Goal: Task Accomplishment & Management: Use online tool/utility

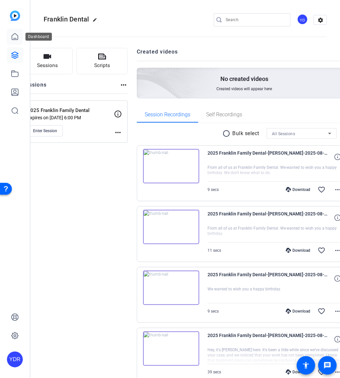
click at [14, 36] on icon at bounding box center [15, 37] width 8 height 8
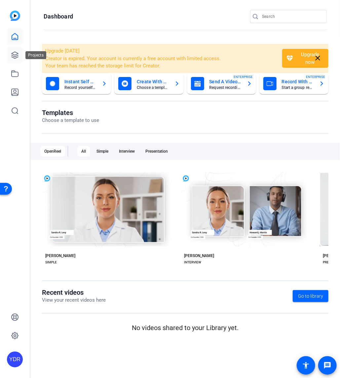
click at [7, 52] on link at bounding box center [15, 55] width 16 height 16
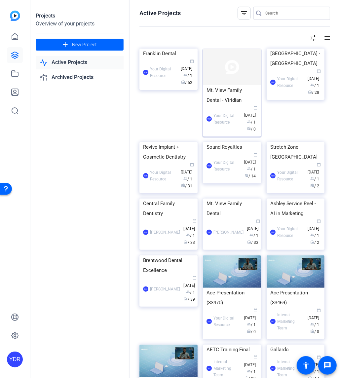
click at [231, 102] on div "Mt. View Family Dental - Viridian" at bounding box center [232, 95] width 51 height 20
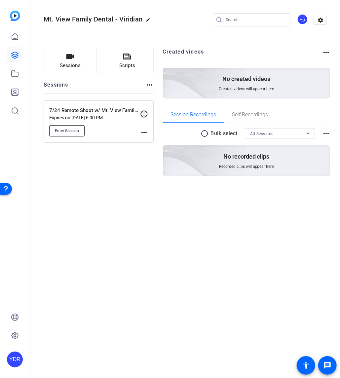
click at [71, 132] on span "Enter Session" at bounding box center [67, 130] width 24 height 5
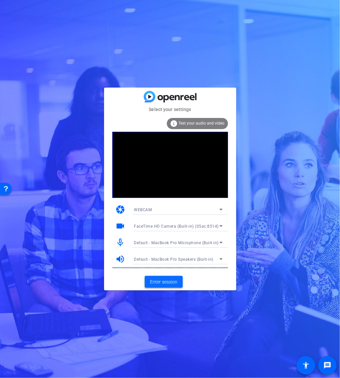
click at [161, 279] on span "Enter session" at bounding box center [163, 282] width 27 height 7
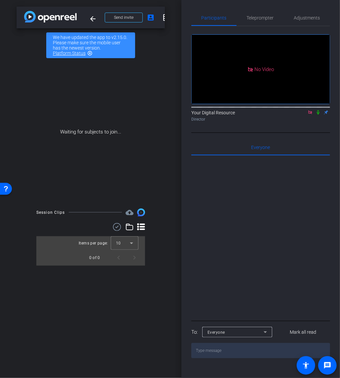
click at [309, 114] on icon at bounding box center [311, 113] width 4 height 4
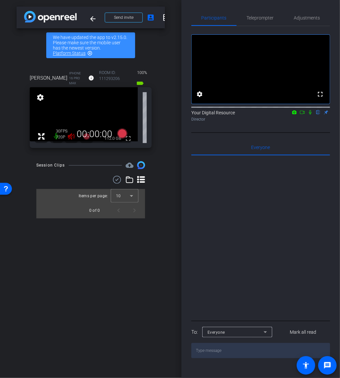
click at [70, 138] on div "720P" at bounding box center [64, 137] width 17 height 5
click at [71, 137] on div "720P" at bounding box center [64, 137] width 17 height 5
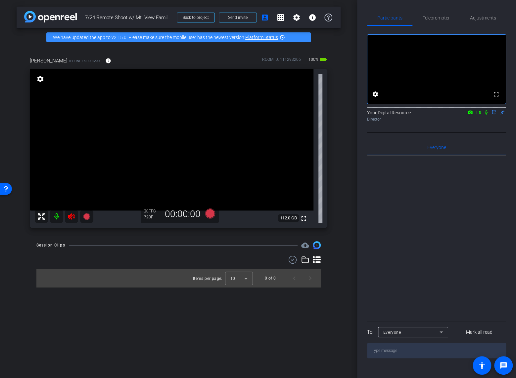
click at [69, 217] on icon at bounding box center [71, 216] width 7 height 7
click at [56, 217] on mat-icon at bounding box center [56, 216] width 13 height 13
click at [340, 20] on span "Teleprompter" at bounding box center [435, 18] width 27 height 5
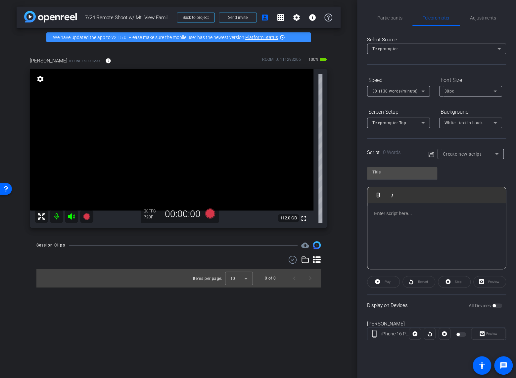
click at [340, 153] on span "Create new script" at bounding box center [462, 154] width 39 height 5
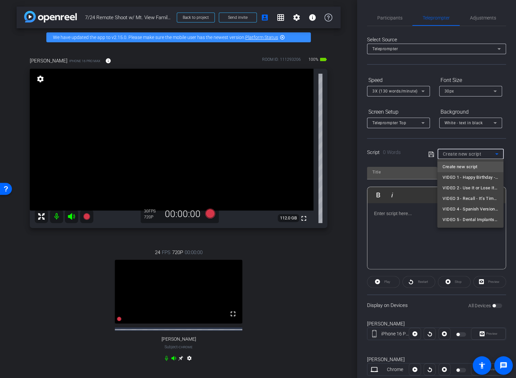
click at [340, 20] on div at bounding box center [258, 189] width 516 height 378
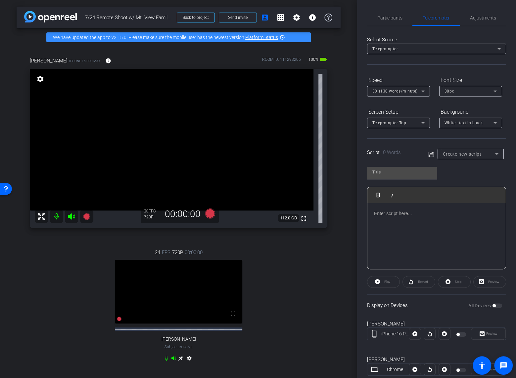
click at [340, 149] on div "Create new script" at bounding box center [471, 154] width 56 height 11
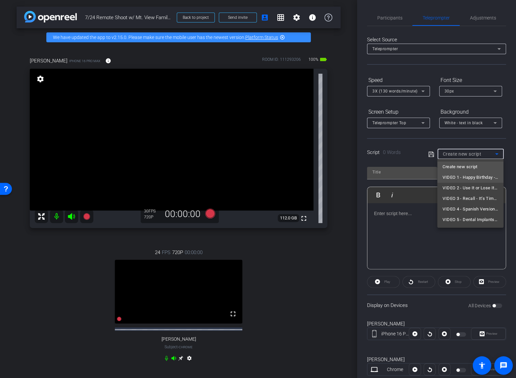
click at [340, 180] on span "VIDEO 1 - Happy Birthday - Entire Team" at bounding box center [470, 178] width 56 height 8
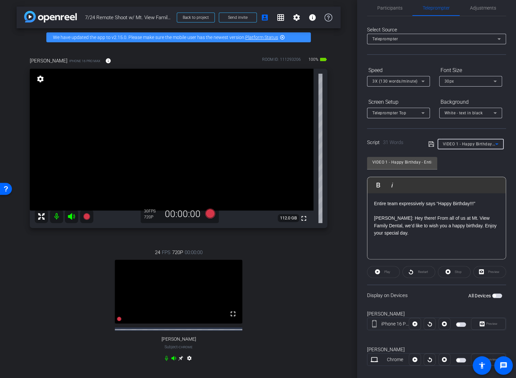
scroll to position [14, 0]
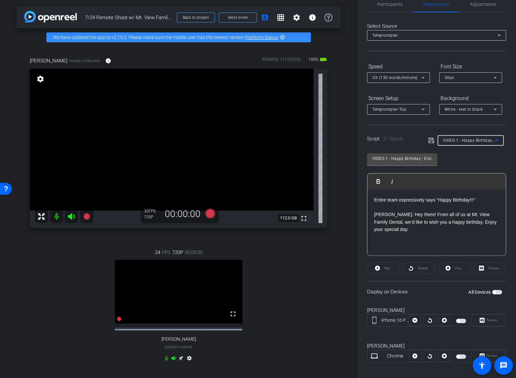
click at [340, 292] on span "button" at bounding box center [497, 292] width 10 height 5
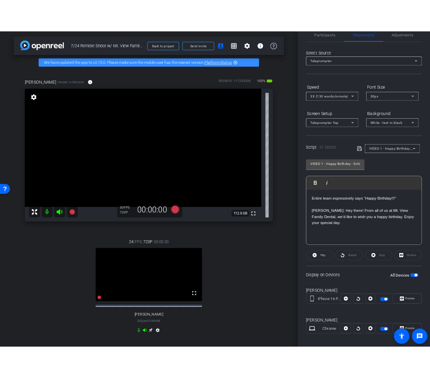
scroll to position [18, 0]
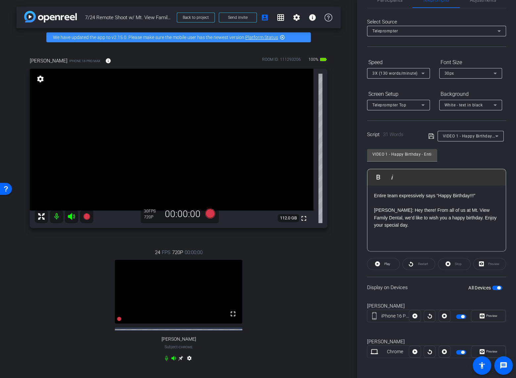
click at [71, 218] on icon at bounding box center [71, 216] width 7 height 7
click at [73, 218] on icon at bounding box center [71, 217] width 8 height 8
click at [70, 218] on icon at bounding box center [71, 216] width 7 height 7
click at [58, 216] on mat-icon at bounding box center [56, 216] width 13 height 13
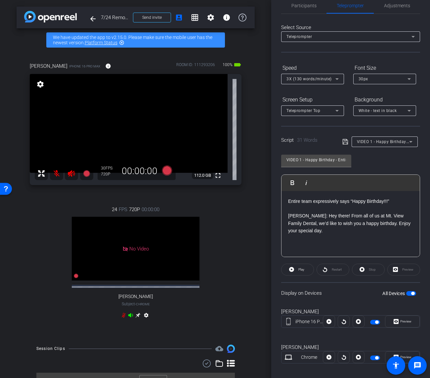
scroll to position [0, 0]
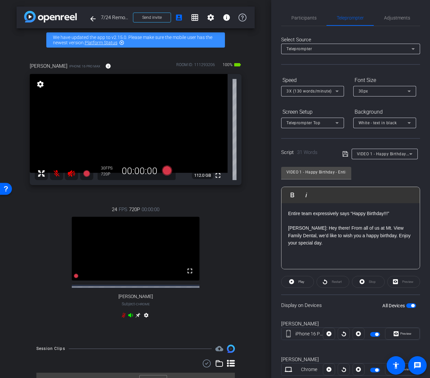
click at [52, 177] on mat-icon at bounding box center [56, 173] width 13 height 13
click at [70, 170] on icon at bounding box center [71, 174] width 8 height 8
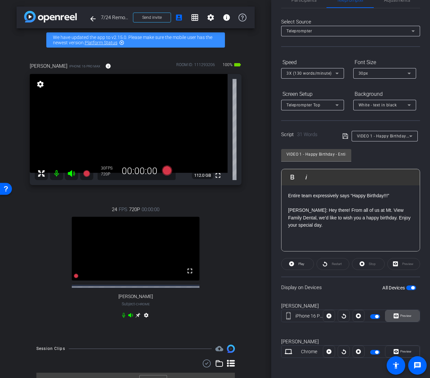
click at [340, 317] on span "Preview" at bounding box center [405, 316] width 11 height 4
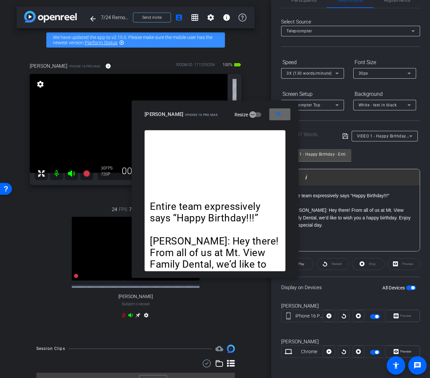
click at [284, 113] on span at bounding box center [279, 115] width 21 height 16
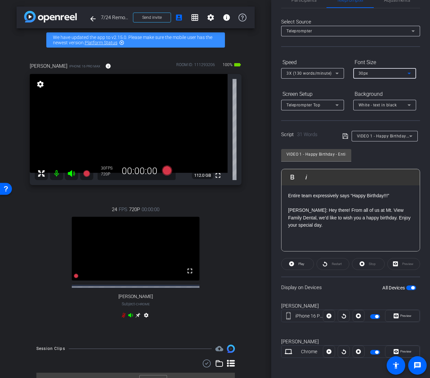
click at [340, 76] on div "30px" at bounding box center [383, 73] width 49 height 8
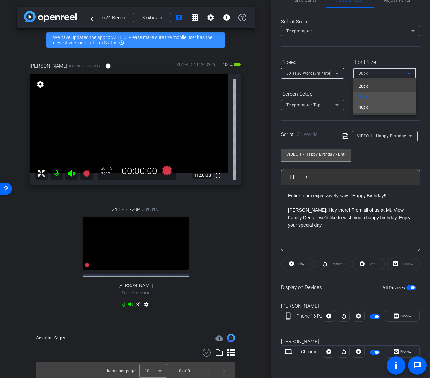
click at [340, 106] on mat-option "40px" at bounding box center [384, 107] width 63 height 11
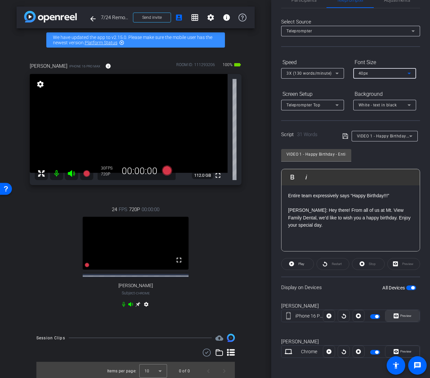
click at [340, 314] on span "Preview" at bounding box center [405, 316] width 13 height 9
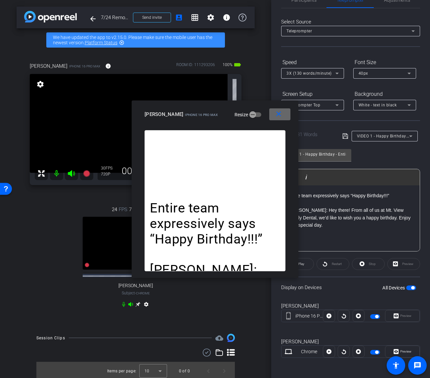
click at [284, 114] on span at bounding box center [279, 115] width 21 height 16
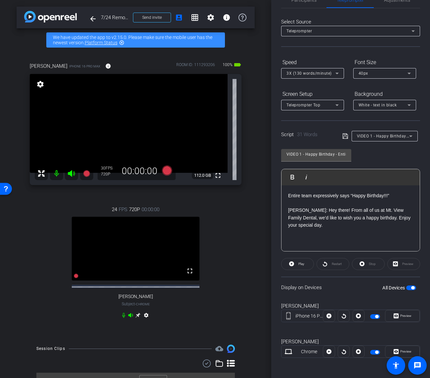
click at [322, 204] on p "Entire team expressively says “Happy Birthday!!!” DR. CHAVANA: Hey there! From …" at bounding box center [350, 210] width 125 height 37
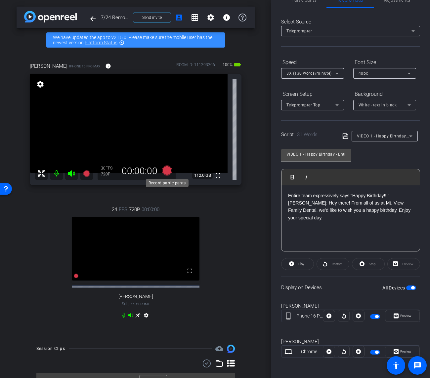
click at [168, 170] on icon at bounding box center [167, 171] width 10 height 10
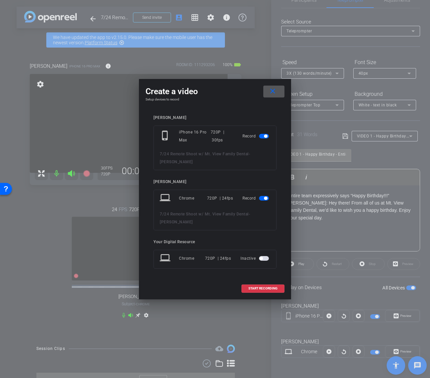
click at [262, 199] on span "button" at bounding box center [264, 198] width 10 height 5
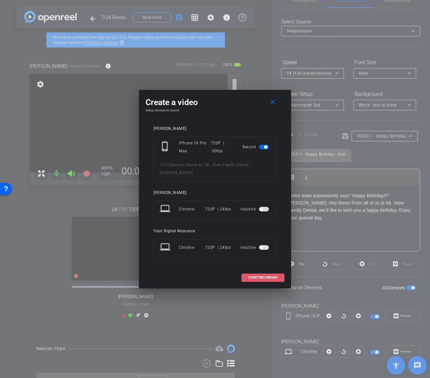
click at [259, 276] on span "START RECORDING" at bounding box center [262, 277] width 29 height 3
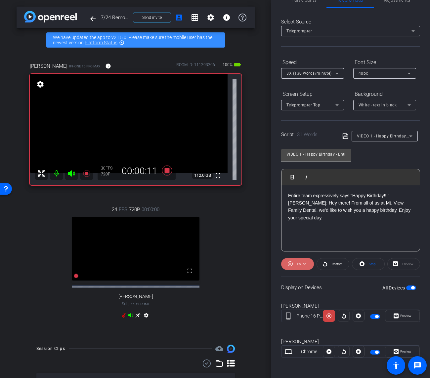
click at [297, 265] on span "Pause" at bounding box center [301, 264] width 9 height 4
click at [167, 169] on icon at bounding box center [167, 171] width 10 height 10
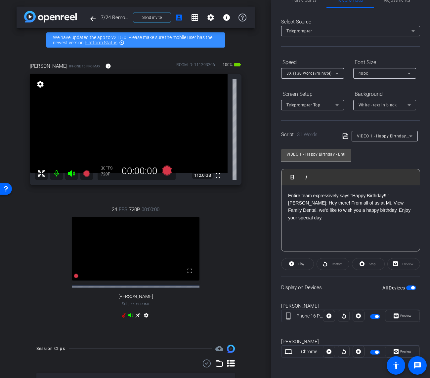
click at [321, 76] on div "3X (130 words/minute)" at bounding box center [311, 73] width 49 height 8
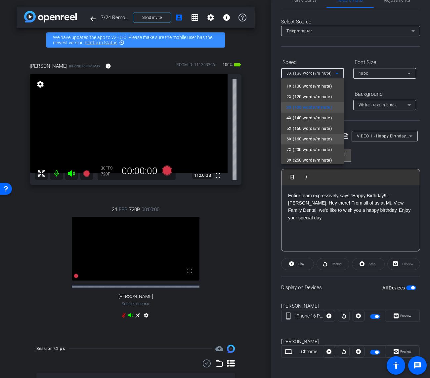
click at [322, 138] on span "6X (160 words/minute)" at bounding box center [310, 139] width 46 height 8
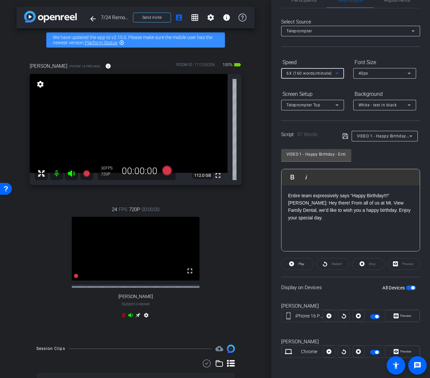
click at [340, 136] on icon at bounding box center [345, 136] width 6 height 8
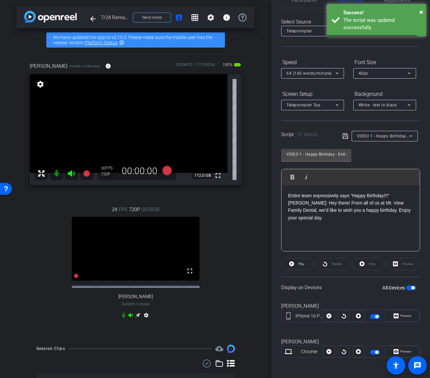
click at [340, 136] on icon at bounding box center [345, 136] width 6 height 8
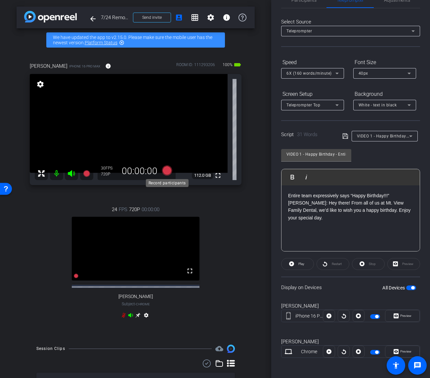
click at [166, 170] on icon at bounding box center [167, 171] width 10 height 10
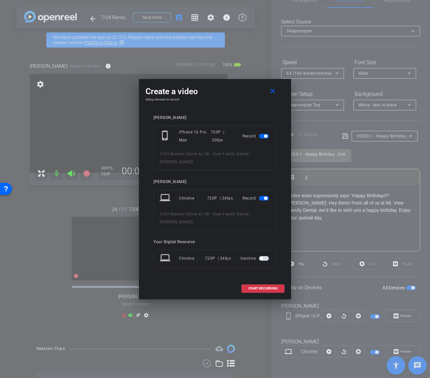
click at [269, 197] on div at bounding box center [264, 198] width 11 height 5
click at [266, 197] on span "button" at bounding box center [265, 198] width 3 height 3
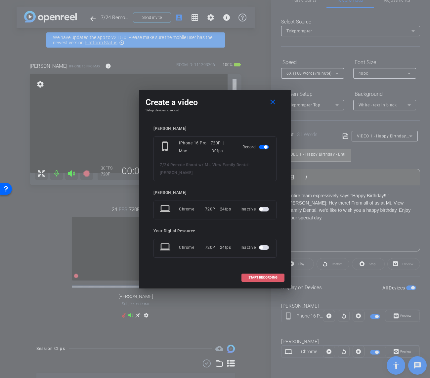
click at [264, 271] on span at bounding box center [263, 278] width 42 height 16
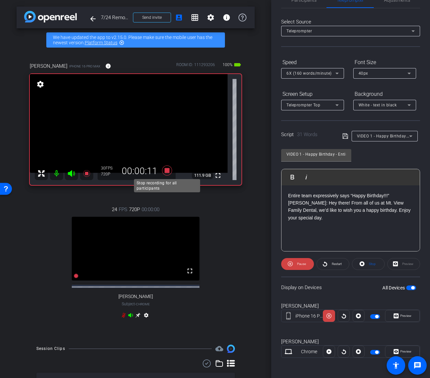
click at [167, 171] on icon at bounding box center [167, 171] width 10 height 10
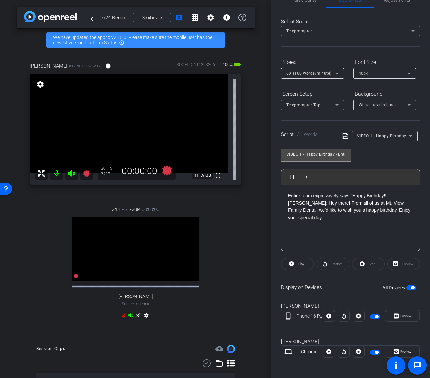
click at [335, 218] on p "Entire team expressively says “Happy Birthday!!!” DR. CHAVANA: Hey there! From …" at bounding box center [350, 207] width 125 height 30
click at [166, 171] on icon at bounding box center [167, 171] width 10 height 10
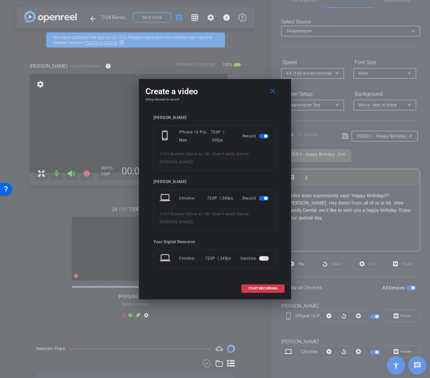
click at [262, 199] on span "button" at bounding box center [264, 198] width 10 height 5
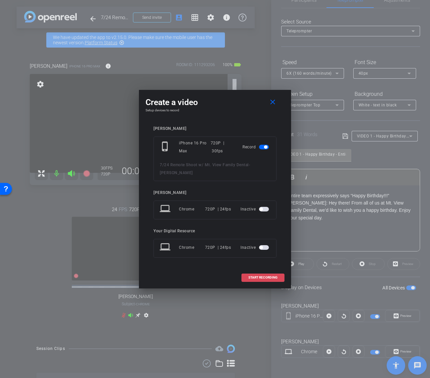
click at [260, 276] on span "START RECORDING" at bounding box center [262, 277] width 29 height 3
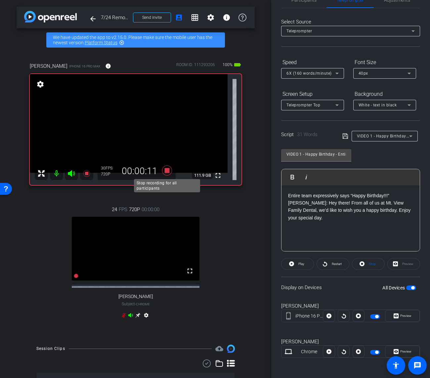
click at [165, 170] on icon at bounding box center [167, 171] width 10 height 10
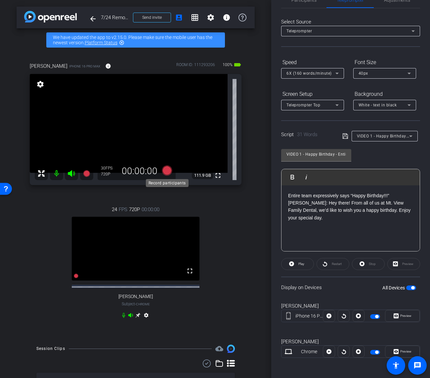
click at [167, 172] on icon at bounding box center [167, 171] width 10 height 10
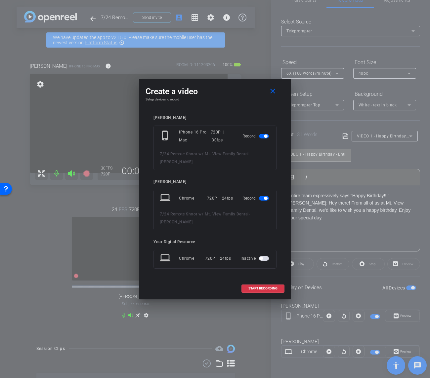
click at [265, 200] on span "button" at bounding box center [265, 198] width 3 height 3
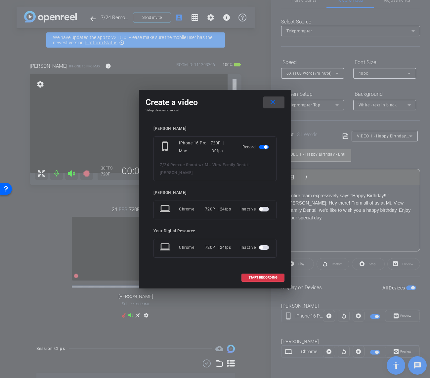
click at [272, 102] on span at bounding box center [273, 103] width 21 height 16
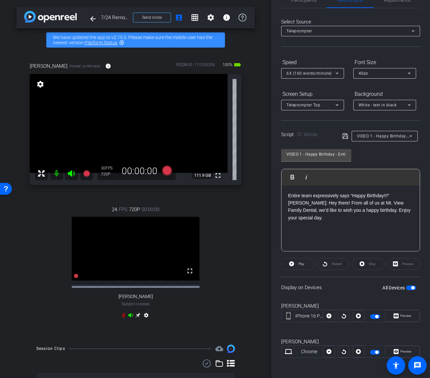
scroll to position [0, 0]
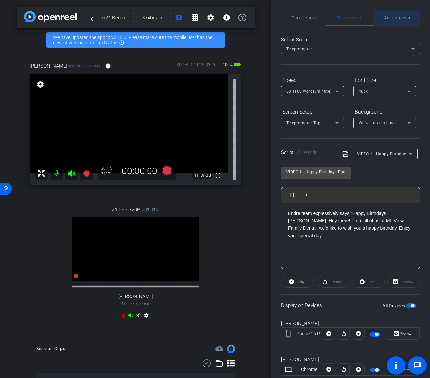
click at [340, 17] on span "Adjustments" at bounding box center [397, 18] width 26 height 5
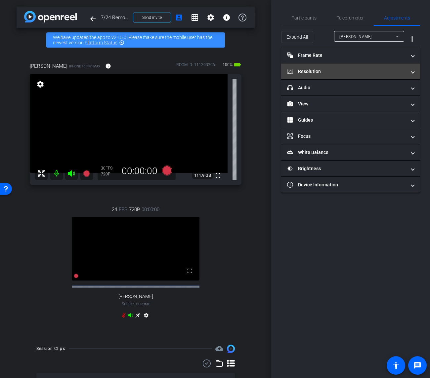
click at [340, 74] on mat-expansion-panel-header "Resolution" at bounding box center [350, 72] width 139 height 16
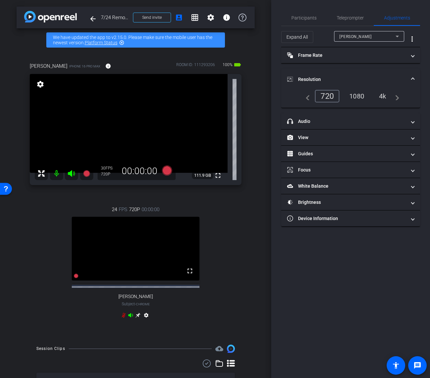
click at [340, 95] on div "1080" at bounding box center [356, 96] width 25 height 11
click at [340, 65] on mat-accordion "Frame Rate Frame Rate navigate_before 24 25 30 navigate_next Resolution navigat…" at bounding box center [350, 137] width 139 height 180
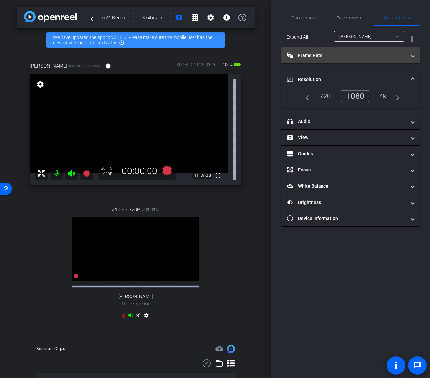
click at [340, 60] on mat-expansion-panel-header "Frame Rate Frame Rate" at bounding box center [350, 55] width 139 height 16
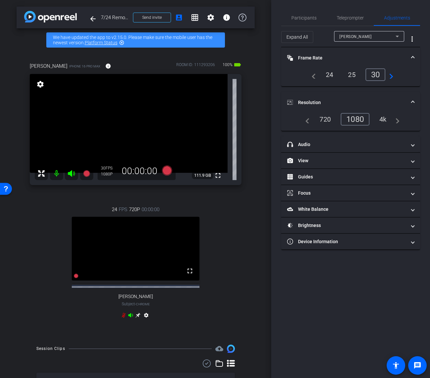
click at [340, 74] on div "navigate_before 24 25 30 navigate_next" at bounding box center [350, 74] width 123 height 13
click at [340, 80] on div "navigate_before 24 25 30 navigate_next" at bounding box center [351, 74] width 86 height 13
click at [340, 77] on mat-icon "navigate_next" at bounding box center [389, 75] width 8 height 8
click at [340, 76] on div "60" at bounding box center [377, 74] width 18 height 11
click at [340, 257] on div "Participants Teleprompter Adjustments settings Your Digital Resource flip Direc…" at bounding box center [350, 189] width 159 height 378
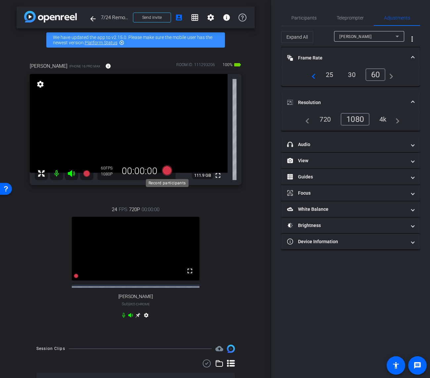
click at [170, 170] on icon at bounding box center [167, 171] width 10 height 10
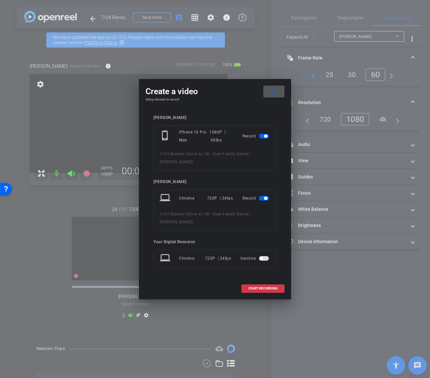
click at [268, 200] on button "button" at bounding box center [264, 198] width 10 height 5
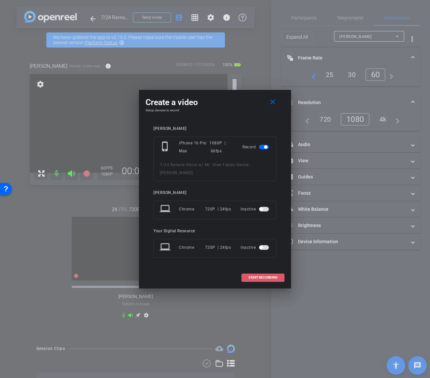
click at [257, 276] on span "START RECORDING" at bounding box center [262, 277] width 29 height 3
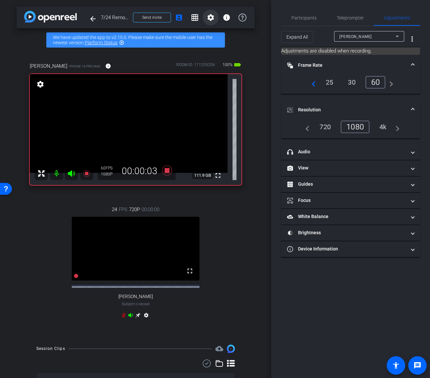
click at [209, 16] on mat-icon "settings" at bounding box center [211, 18] width 8 height 8
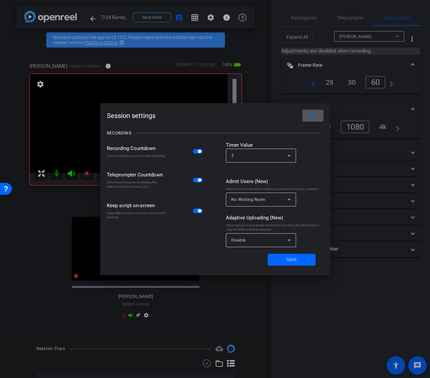
click at [313, 116] on mat-icon "close" at bounding box center [311, 115] width 8 height 8
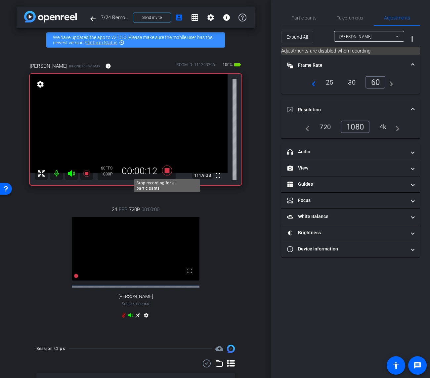
click at [168, 171] on icon at bounding box center [167, 171] width 10 height 10
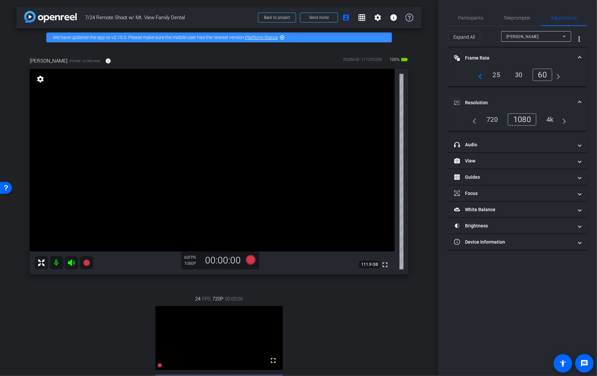
scroll to position [170, 0]
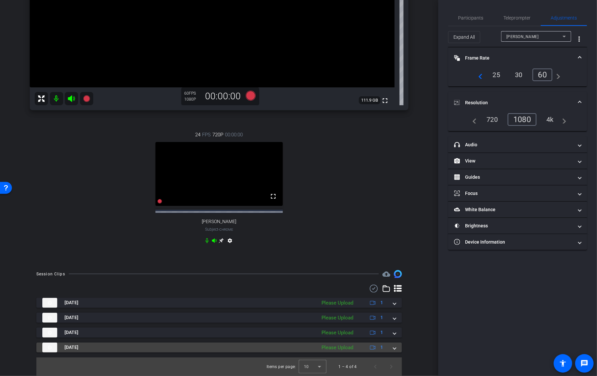
click at [340, 349] on span at bounding box center [394, 347] width 3 height 7
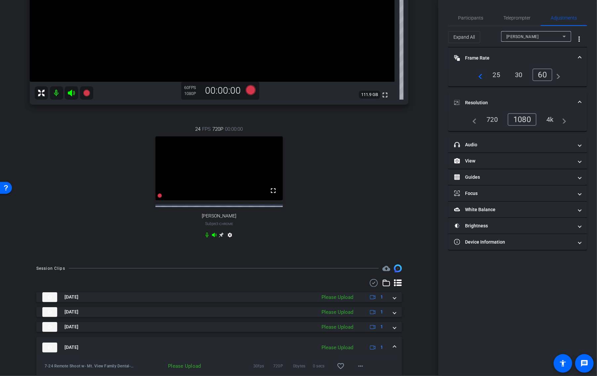
scroll to position [204, 0]
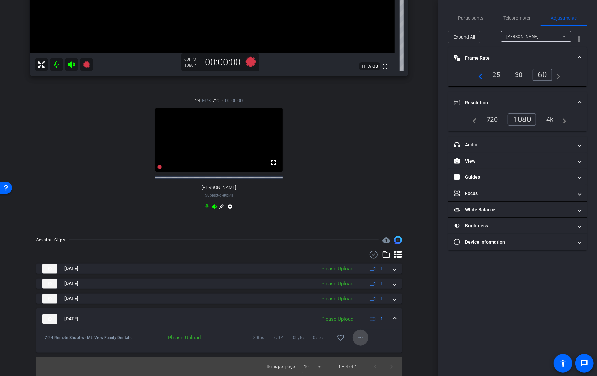
click at [340, 337] on mat-icon "more_horiz" at bounding box center [361, 337] width 8 height 8
click at [340, 350] on span "Upload" at bounding box center [371, 351] width 26 height 8
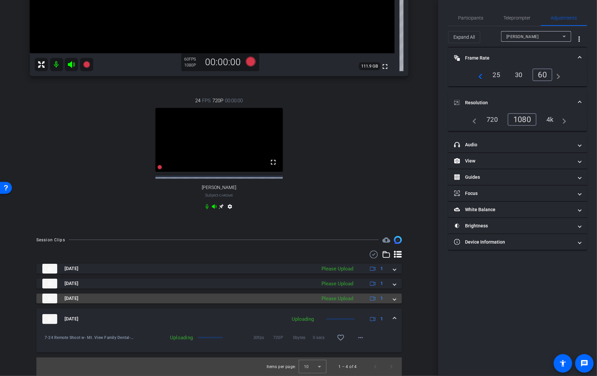
click at [340, 299] on span at bounding box center [394, 298] width 3 height 7
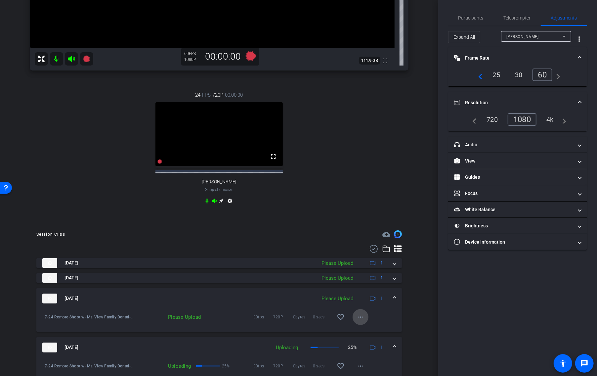
click at [340, 321] on mat-icon "more_horiz" at bounding box center [361, 317] width 8 height 8
click at [340, 335] on span "Upload" at bounding box center [371, 336] width 26 height 8
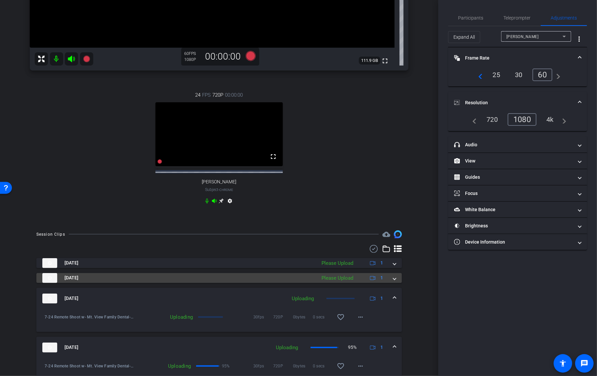
click at [340, 283] on mat-expansion-panel-header "Aug 21, 2025 Please Upload 1" at bounding box center [219, 278] width 366 height 10
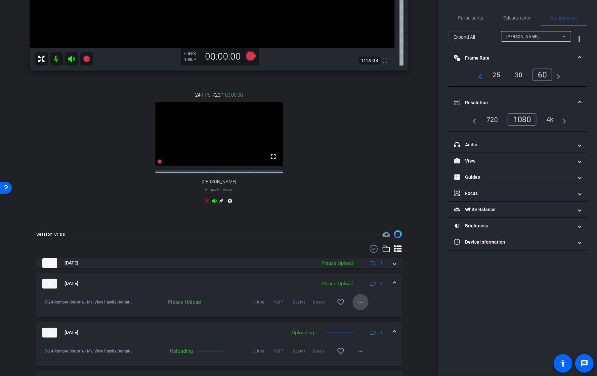
click at [340, 306] on mat-icon "more_horiz" at bounding box center [361, 302] width 8 height 8
click at [340, 322] on span "Upload" at bounding box center [371, 321] width 26 height 8
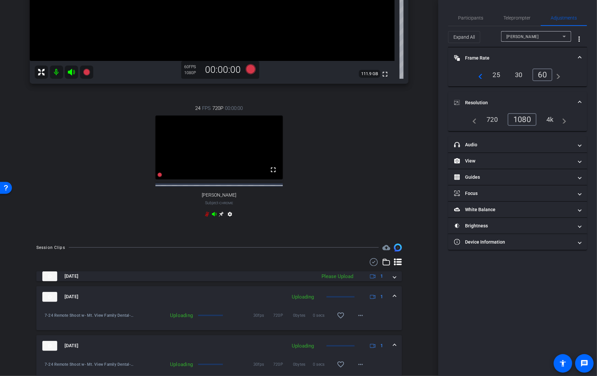
scroll to position [187, 0]
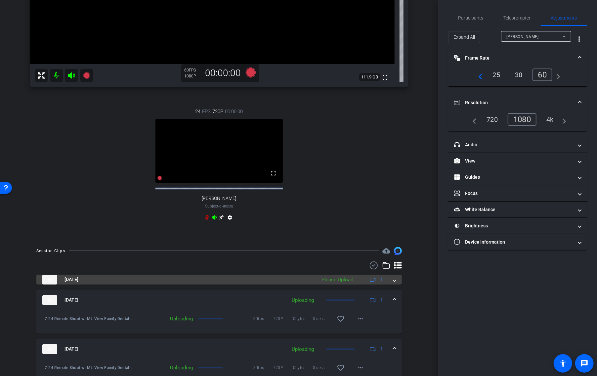
click at [340, 283] on span at bounding box center [394, 279] width 3 height 7
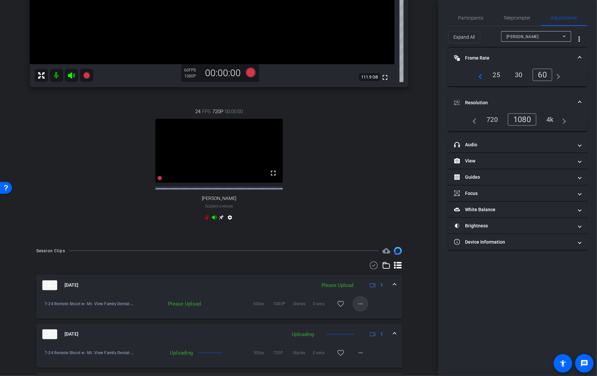
click at [340, 312] on span at bounding box center [361, 304] width 16 height 16
click at [340, 323] on span "Upload" at bounding box center [371, 323] width 26 height 8
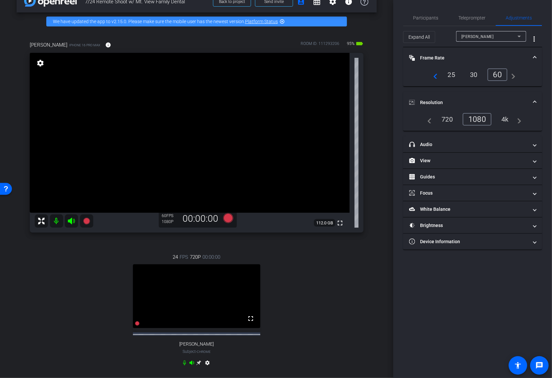
scroll to position [0, 0]
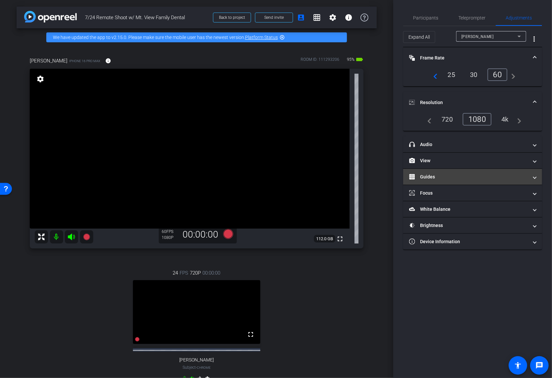
click at [340, 180] on mat-expansion-panel-header "Guides" at bounding box center [472, 177] width 139 height 16
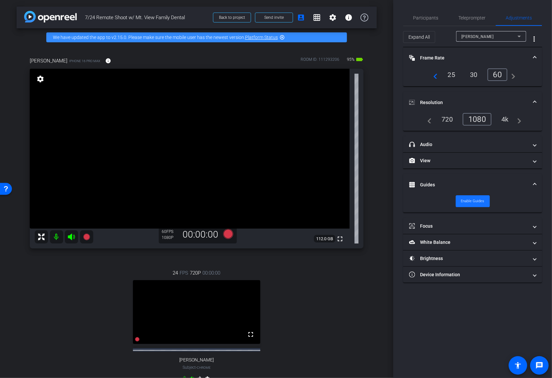
click at [340, 202] on span "Enable Guides" at bounding box center [472, 202] width 23 height 10
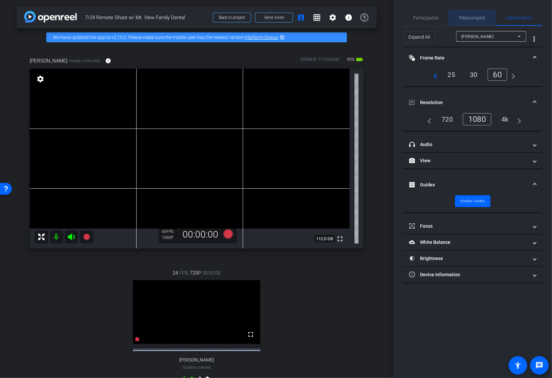
click at [340, 19] on span "Teleprompter" at bounding box center [472, 18] width 27 height 5
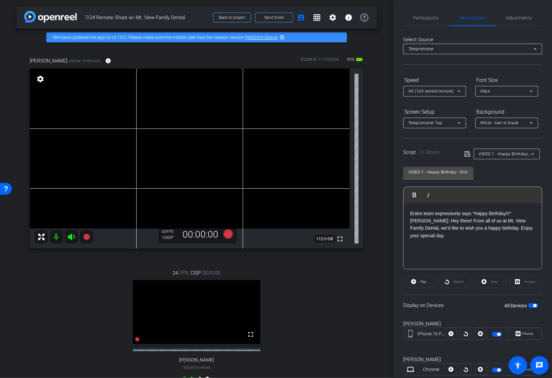
click at [340, 231] on p "Entire team expressively says “Happy Birthday!!!” DR. CHAVANA: Hey there! From …" at bounding box center [472, 225] width 125 height 30
click at [340, 152] on span "VIDEO 1 - Happy Birthday - Entire Team" at bounding box center [517, 153] width 76 height 5
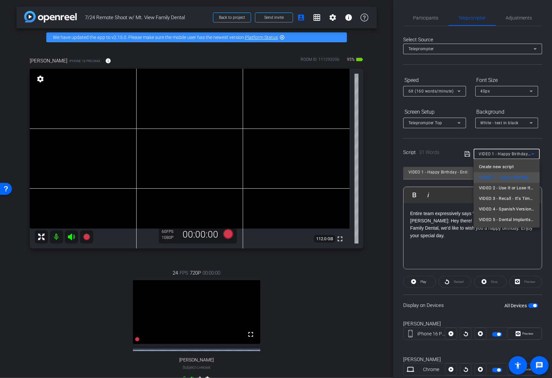
click at [340, 130] on div at bounding box center [276, 189] width 552 height 378
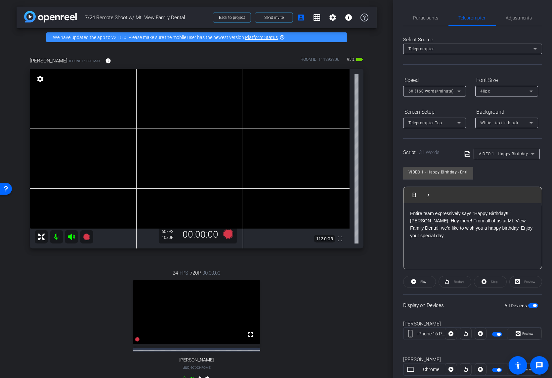
click at [340, 152] on span "VIDEO 1 - Happy Birthday - Entire Team" at bounding box center [517, 153] width 76 height 5
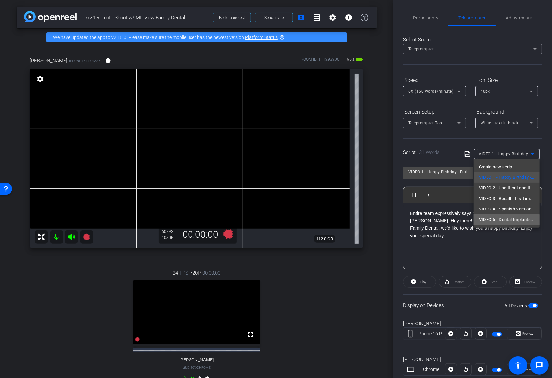
click at [340, 221] on span "VIDEO 5 - Dental Implants - Dr. Chavana + Kayla, EFDA" at bounding box center [507, 220] width 56 height 8
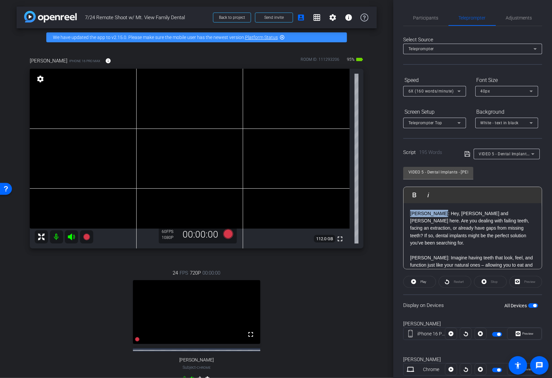
drag, startPoint x: 443, startPoint y: 214, endPoint x: 383, endPoint y: 213, distance: 60.2
click at [340, 213] on div "arrow_back 7/24 Remote Shoot w/ Mt. View Family Dental Back to project Send inv…" at bounding box center [276, 189] width 552 height 378
click at [72, 268] on div "24 FPS 720P 00:00:00 fullscreen Brooke Subject - Chrome settings" at bounding box center [197, 327] width 334 height 137
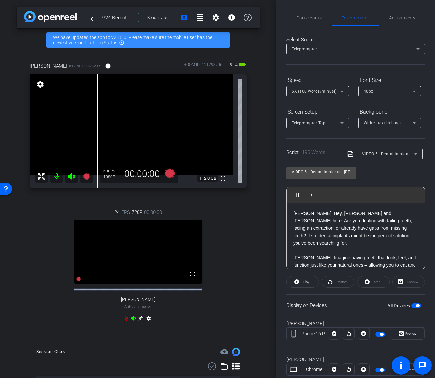
click at [340, 236] on p "DR. CHAVANA: Hey, Dr. Chavana and Kayla here. Are you dealing with failing teet…" at bounding box center [355, 232] width 125 height 44
click at [340, 155] on icon at bounding box center [351, 154] width 6 height 8
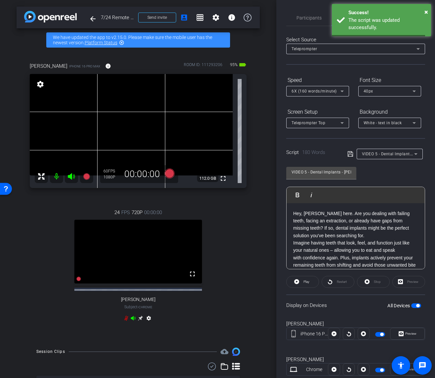
click at [340, 155] on icon at bounding box center [351, 154] width 6 height 8
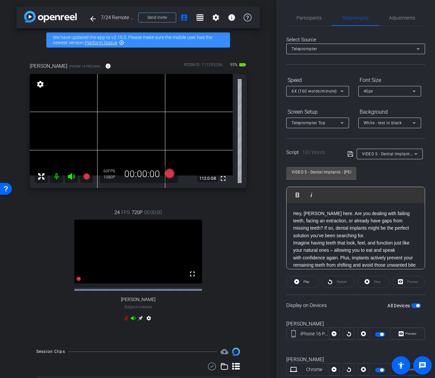
click at [340, 156] on icon at bounding box center [351, 154] width 6 height 8
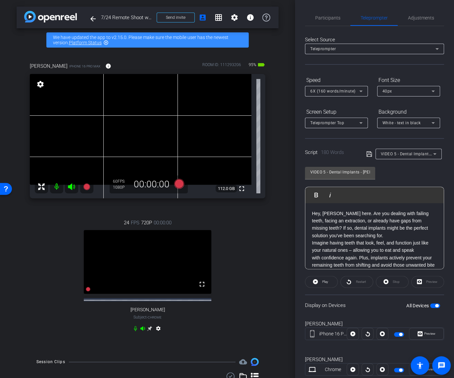
click at [340, 155] on span "VIDEO 5 - Dental Implants - Dr. Chavana + Kayla, EFDA" at bounding box center [448, 153] width 136 height 5
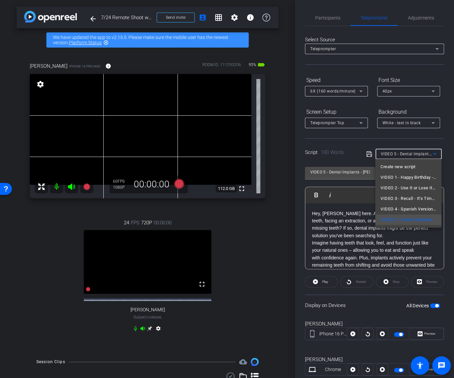
click at [340, 18] on div at bounding box center [227, 189] width 454 height 378
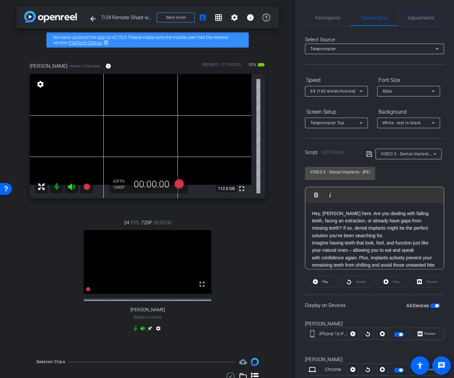
click at [340, 19] on span "Adjustments" at bounding box center [421, 18] width 26 height 5
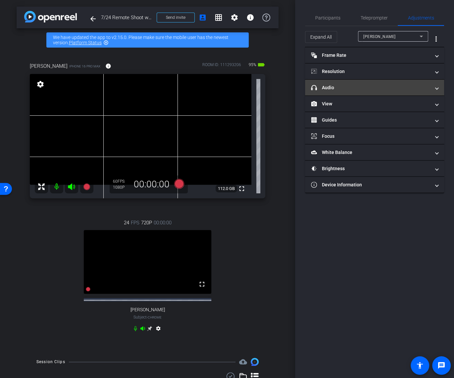
click at [340, 89] on mat-panel-title "headphone icon Audio" at bounding box center [370, 87] width 119 height 7
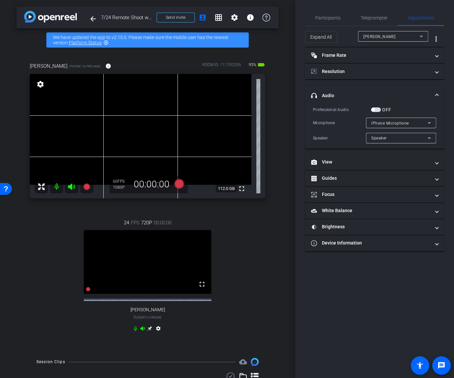
click at [340, 125] on div "iPhone Microphone" at bounding box center [399, 123] width 56 height 8
click at [340, 126] on div at bounding box center [227, 189] width 454 height 378
click at [340, 137] on div "Speaker" at bounding box center [399, 138] width 56 height 8
click at [340, 131] on div at bounding box center [227, 189] width 454 height 378
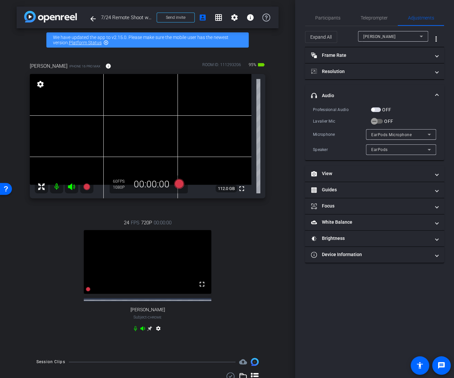
click at [340, 137] on div "EarPods Microphone" at bounding box center [399, 135] width 56 height 8
click at [340, 146] on span "iPhone Microphone" at bounding box center [390, 147] width 38 height 8
click at [340, 121] on icon "button" at bounding box center [374, 121] width 6 height 6
click at [340, 17] on span "Teleprompter" at bounding box center [373, 18] width 27 height 5
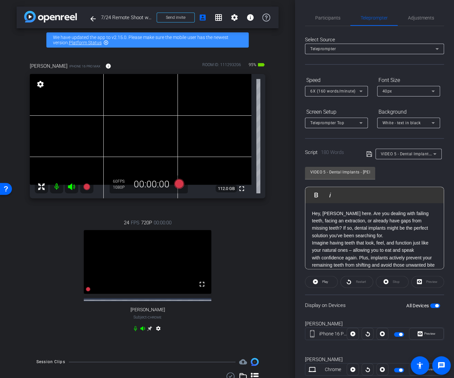
scroll to position [18, 0]
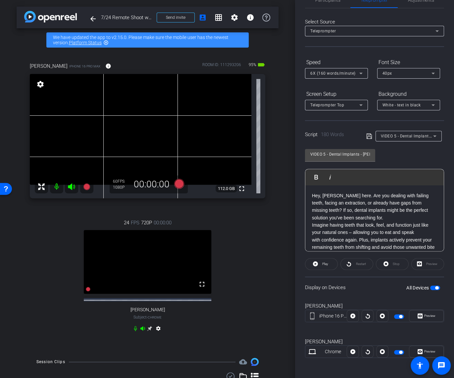
click at [340, 316] on span "button" at bounding box center [399, 317] width 10 height 5
click at [179, 184] on icon at bounding box center [179, 184] width 10 height 10
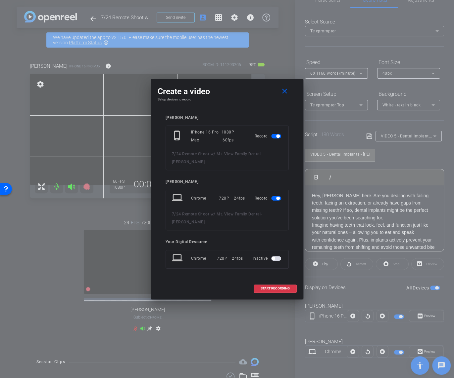
click at [276, 196] on span "button" at bounding box center [276, 198] width 10 height 5
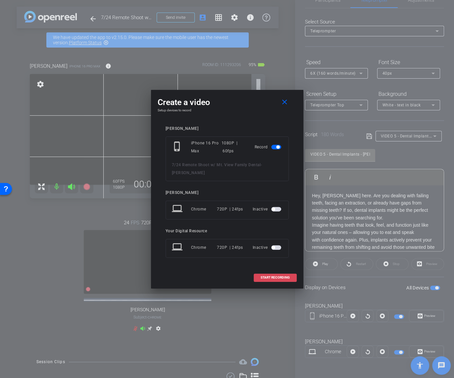
click at [274, 276] on span "START RECORDING" at bounding box center [274, 277] width 29 height 3
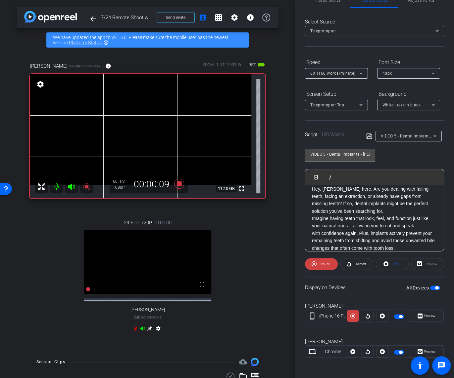
scroll to position [10, 0]
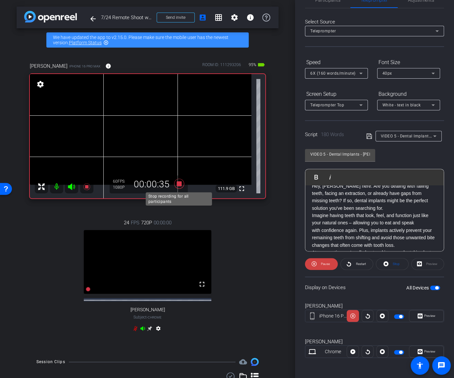
click at [183, 186] on icon at bounding box center [179, 184] width 16 height 12
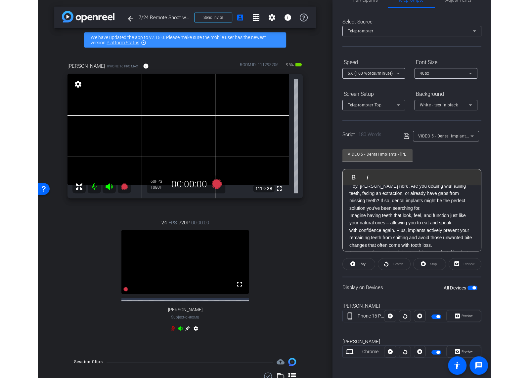
scroll to position [0, 0]
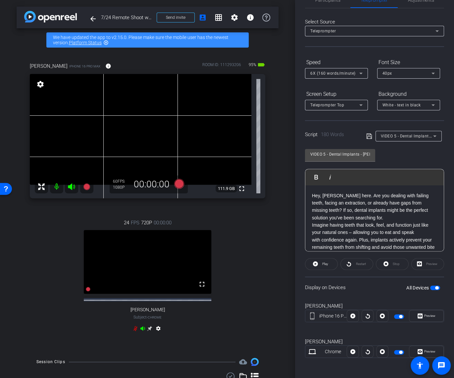
click at [311, 196] on div "Hey, Dr. Chavana here. Are you dealing with failing teeth, facing an extraction…" at bounding box center [374, 274] width 138 height 176
click at [181, 184] on icon at bounding box center [179, 184] width 10 height 10
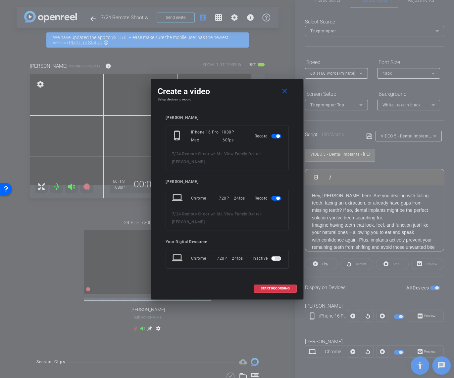
click at [276, 201] on mat-slide-toggle at bounding box center [276, 199] width 11 height 8
click at [275, 200] on span "button" at bounding box center [276, 198] width 10 height 5
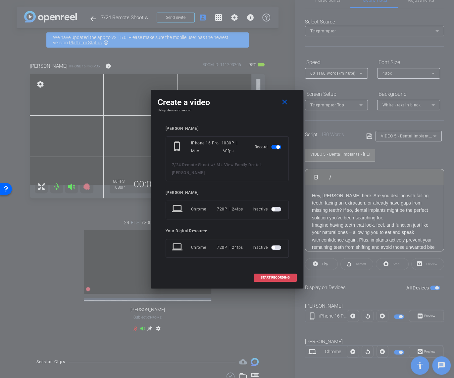
click at [275, 276] on span "START RECORDING" at bounding box center [274, 277] width 29 height 3
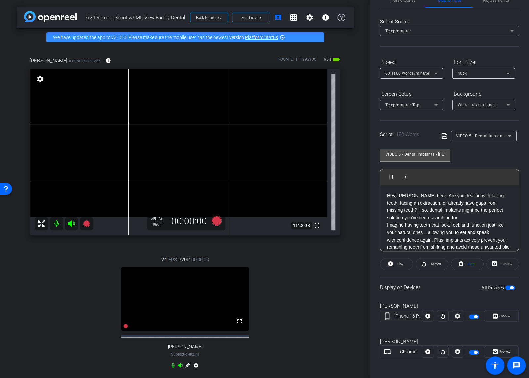
scroll to position [285, 0]
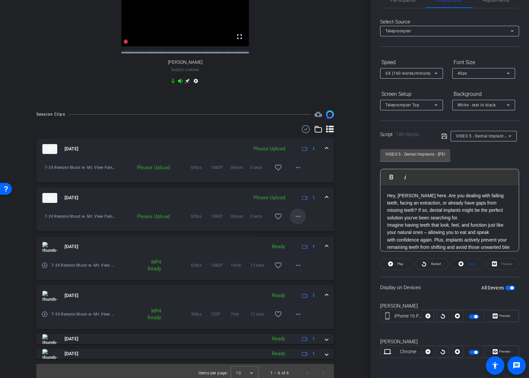
click at [300, 221] on mat-icon "more_horiz" at bounding box center [298, 217] width 8 height 8
click at [304, 236] on span "Upload" at bounding box center [308, 236] width 26 height 8
click at [297, 172] on mat-icon "more_horiz" at bounding box center [298, 168] width 8 height 8
click at [297, 187] on span "Upload" at bounding box center [308, 187] width 26 height 8
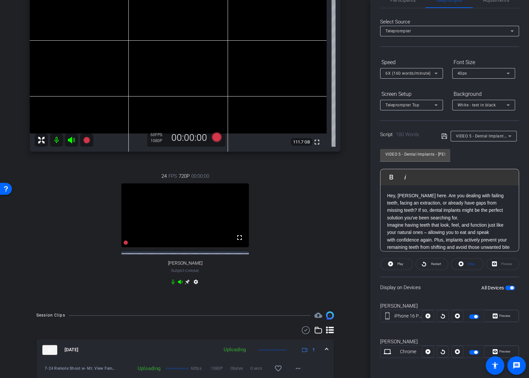
scroll to position [0, 0]
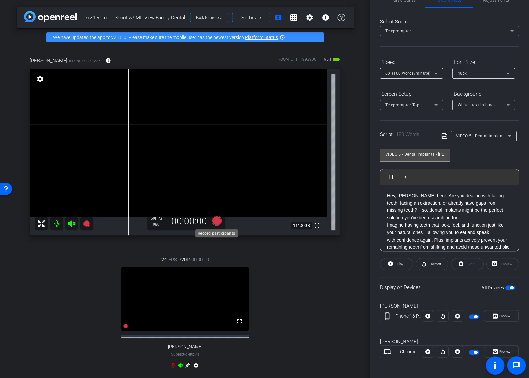
click at [215, 221] on icon at bounding box center [216, 221] width 10 height 10
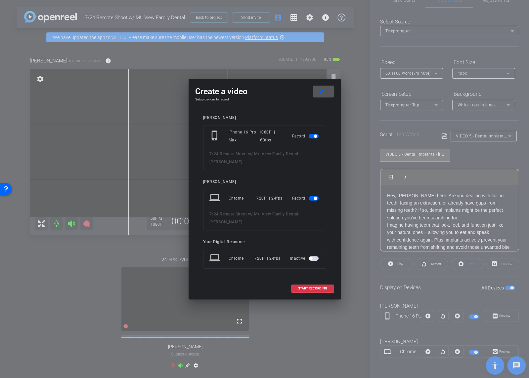
click at [312, 199] on span "button" at bounding box center [314, 198] width 10 height 5
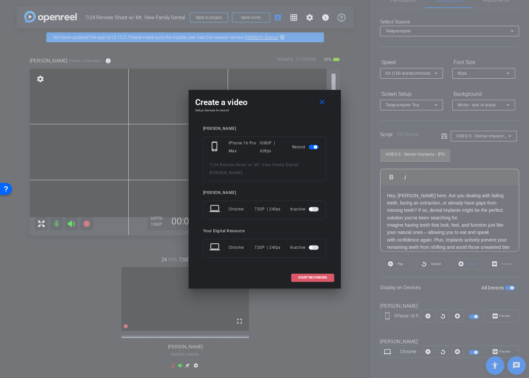
click at [308, 276] on span "START RECORDING" at bounding box center [312, 277] width 29 height 3
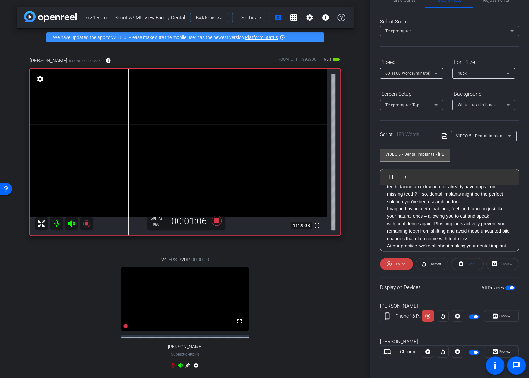
scroll to position [110, 0]
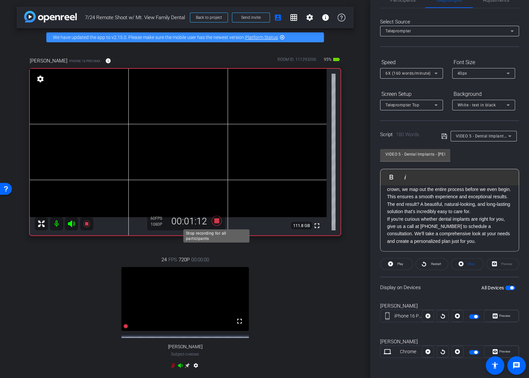
click at [214, 222] on icon at bounding box center [217, 221] width 16 height 12
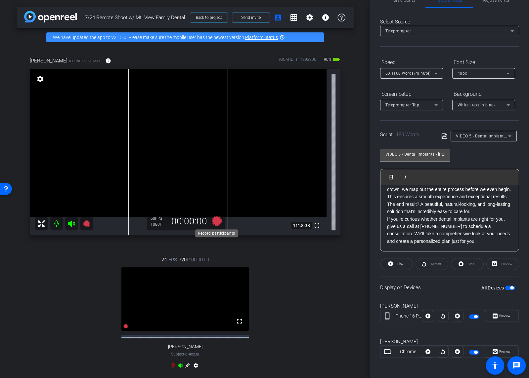
click at [216, 224] on icon at bounding box center [216, 221] width 10 height 10
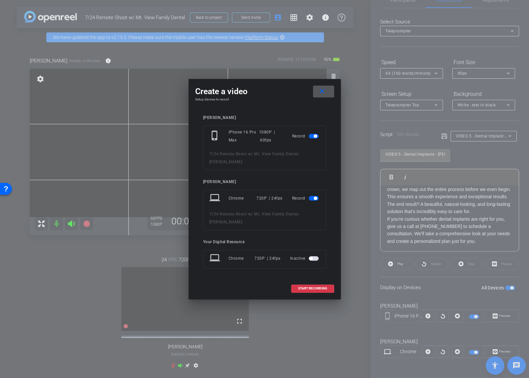
click at [314, 200] on span "button" at bounding box center [314, 198] width 10 height 5
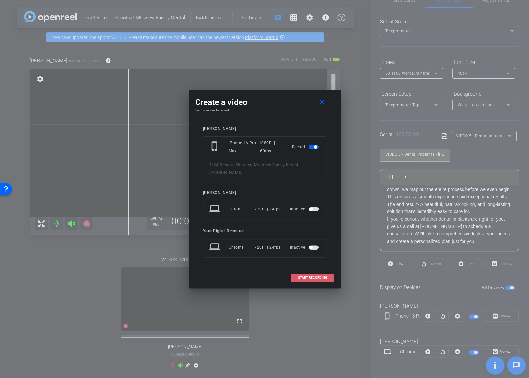
click at [309, 276] on span "START RECORDING" at bounding box center [312, 277] width 29 height 3
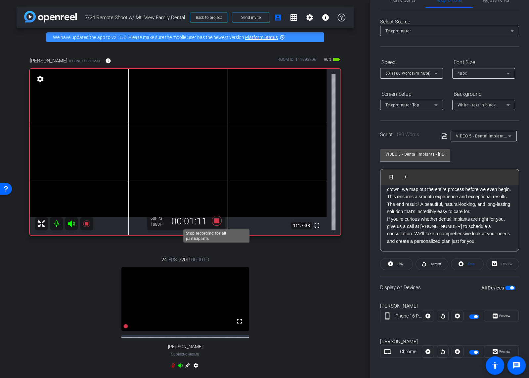
click at [215, 220] on icon at bounding box center [216, 221] width 10 height 10
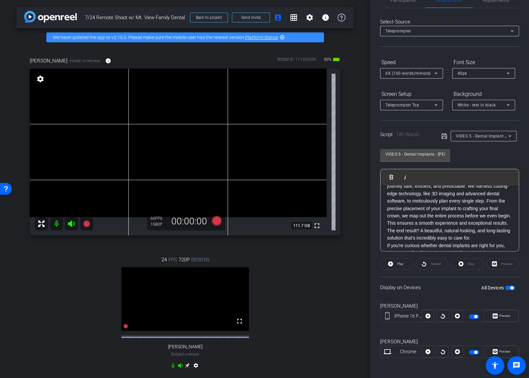
scroll to position [83, 0]
drag, startPoint x: 386, startPoint y: 222, endPoint x: 441, endPoint y: 227, distance: 55.1
click at [340, 227] on div "Hey, Dr. Chavana here. Are you dealing with failing teeth, facing an extraction…" at bounding box center [449, 191] width 138 height 176
click at [340, 228] on p "The end result? A beautiful, natural-looking, and long-lasting solution that's …" at bounding box center [449, 235] width 125 height 15
click at [340, 223] on div "Hey, Dr. Chavana here. Are you dealing with failing teeth, facing an extraction…" at bounding box center [449, 191] width 138 height 176
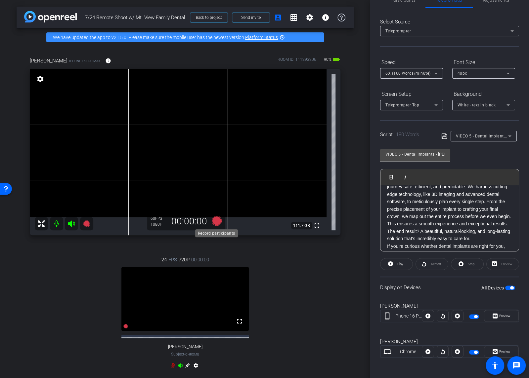
click at [216, 221] on icon at bounding box center [216, 221] width 10 height 10
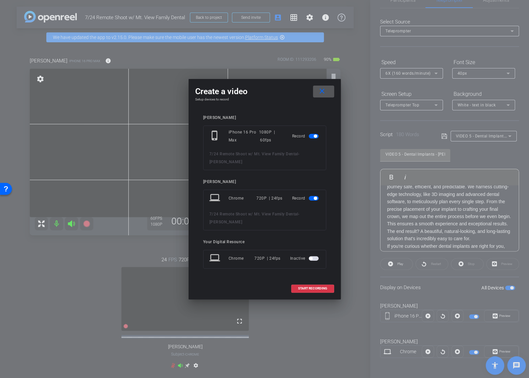
click at [311, 198] on span "button" at bounding box center [314, 198] width 10 height 5
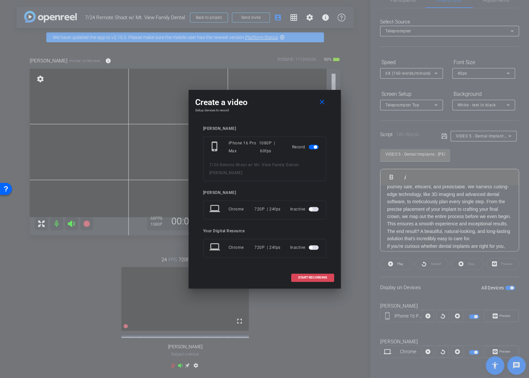
click at [314, 276] on span "START RECORDING" at bounding box center [312, 277] width 29 height 3
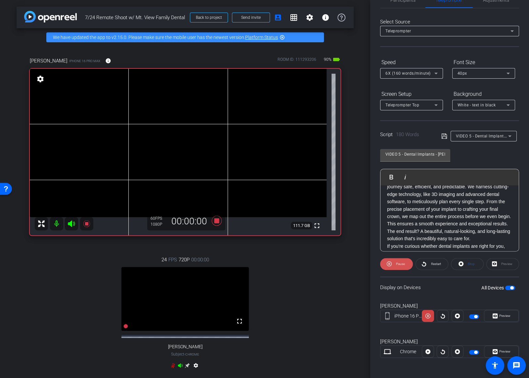
click at [340, 265] on span "Pause" at bounding box center [400, 264] width 9 height 4
click at [340, 224] on p "At our practice, we're all about making your dental implant journey safe, effic…" at bounding box center [449, 202] width 125 height 52
click at [340, 175] on span "Play" at bounding box center [395, 177] width 10 height 6
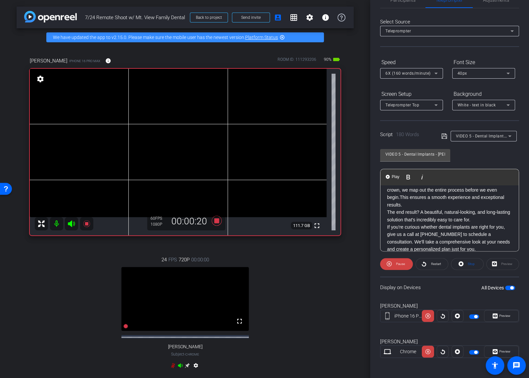
scroll to position [110, 0]
click at [220, 220] on icon at bounding box center [217, 221] width 16 height 12
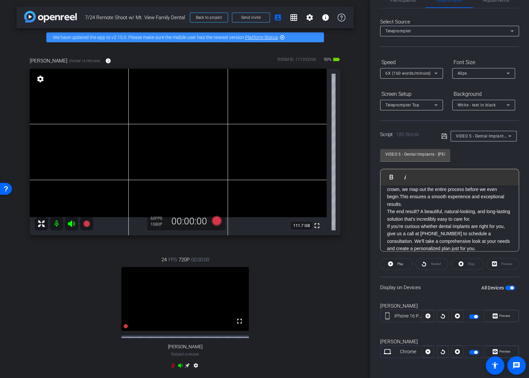
click at [173, 369] on div "24 FPS 720P 00:00:00 fullscreen Brooke Subject - Chrome settings" at bounding box center [185, 313] width 311 height 137
click at [173, 369] on icon at bounding box center [172, 365] width 5 height 5
click at [340, 136] on span "VIDEO 5 - Dental Implants - Dr. Chavana + Kayla, EFDA" at bounding box center [524, 135] width 136 height 5
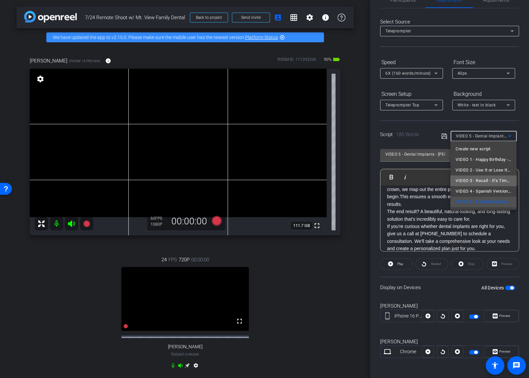
click at [340, 177] on span "VIDEO 3 - Recall - It’s Time for Your Next Appointment - Amy, RDH" at bounding box center [484, 181] width 56 height 8
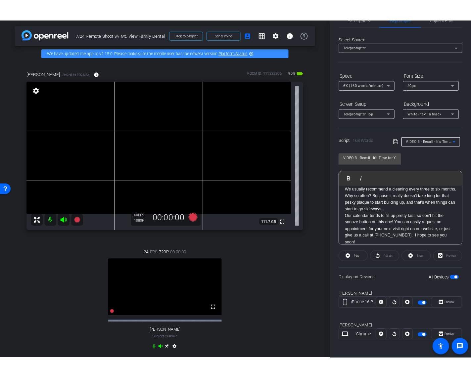
scroll to position [0, 0]
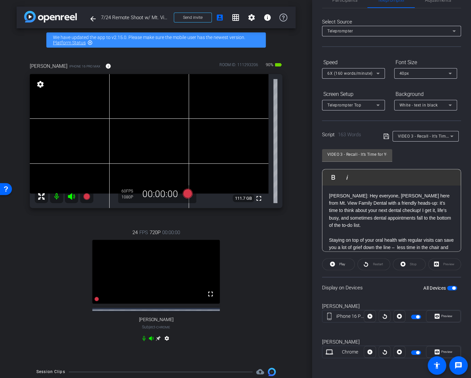
click at [340, 217] on p "AMY: Hey everyone, Amy here from Mt. View Family Dental with a friendly heads-u…" at bounding box center [391, 210] width 125 height 37
click at [340, 226] on p at bounding box center [391, 225] width 125 height 7
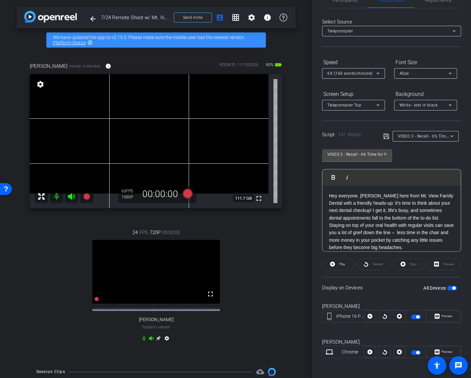
click at [340, 136] on icon at bounding box center [385, 136] width 5 height 5
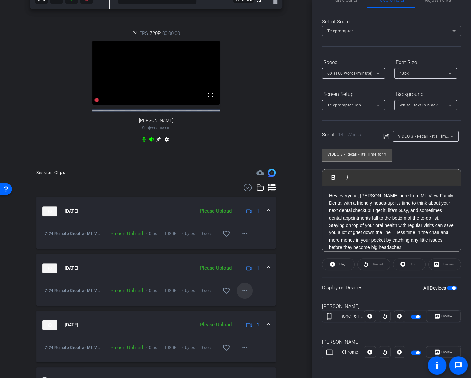
scroll to position [320, 0]
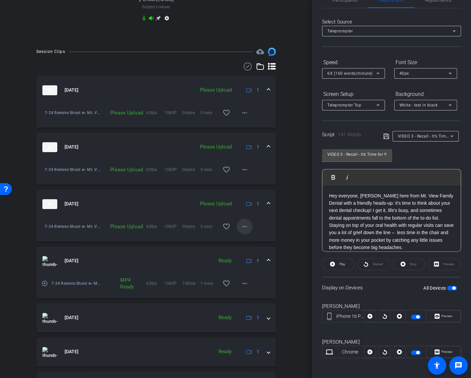
click at [243, 231] on mat-icon "more_horiz" at bounding box center [245, 227] width 8 height 8
click at [256, 247] on span "Upload" at bounding box center [255, 246] width 26 height 8
click at [244, 171] on mat-icon "more_horiz" at bounding box center [245, 170] width 8 height 8
click at [251, 189] on span "Upload" at bounding box center [255, 189] width 26 height 8
click at [245, 117] on mat-icon "more_horiz" at bounding box center [245, 113] width 8 height 8
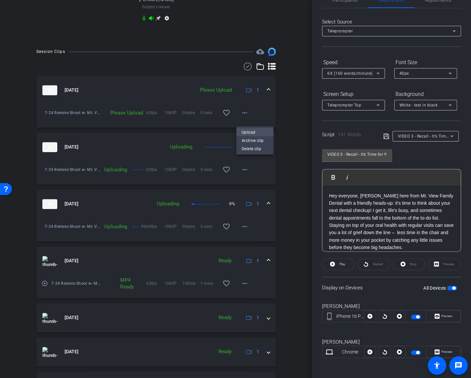
click at [248, 131] on span "Upload" at bounding box center [255, 132] width 26 height 8
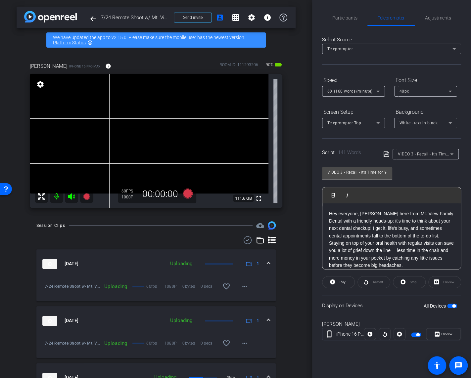
scroll to position [0, 0]
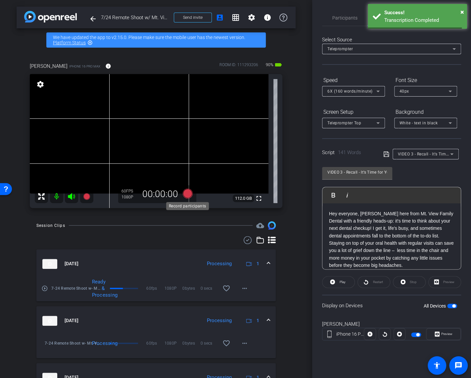
click at [187, 195] on icon at bounding box center [187, 194] width 10 height 10
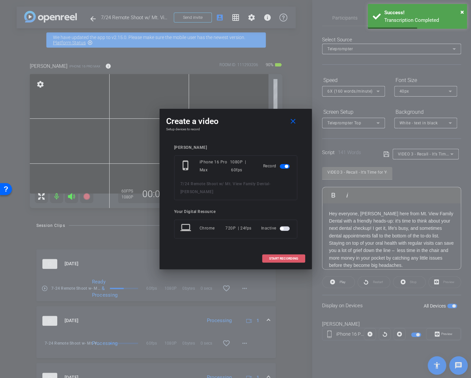
click at [273, 256] on span at bounding box center [283, 259] width 42 height 16
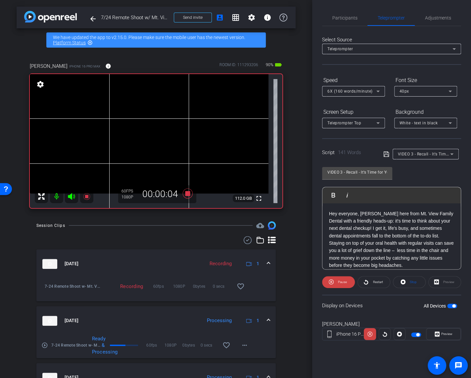
click at [320, 277] on div "Participants Teleprompter Adjustments settings Your Digital Resource flip Direc…" at bounding box center [391, 189] width 159 height 378
click at [332, 281] on icon at bounding box center [331, 282] width 5 height 8
click at [188, 194] on icon at bounding box center [187, 194] width 10 height 10
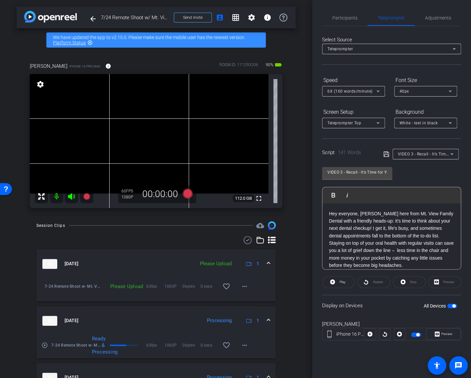
click at [340, 235] on p "Hey everyone, Amy here from Mt. View Family Dental with a friendly heads-up: it…" at bounding box center [391, 225] width 125 height 30
click at [340, 333] on span "button" at bounding box center [417, 334] width 3 height 3
click at [340, 334] on span "button" at bounding box center [416, 334] width 10 height 5
click at [340, 333] on span "Preview" at bounding box center [446, 334] width 11 height 4
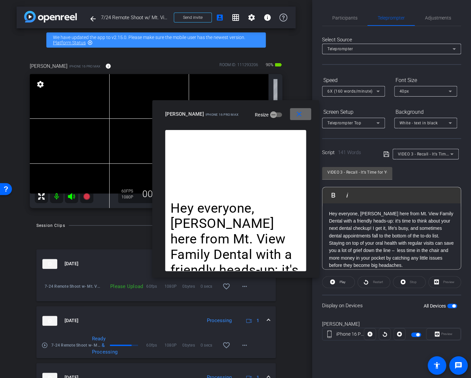
click at [301, 116] on mat-icon "close" at bounding box center [299, 114] width 8 height 8
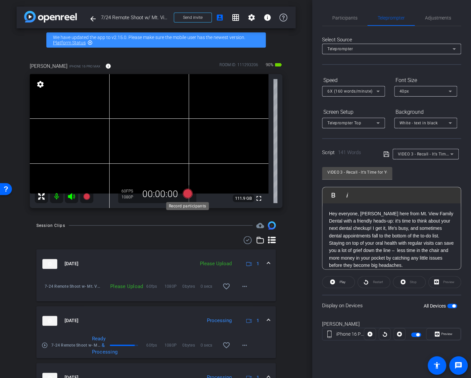
click at [189, 194] on icon at bounding box center [187, 194] width 10 height 10
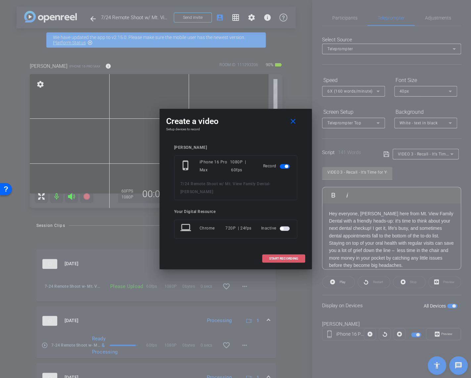
click at [279, 257] on span "START RECORDING" at bounding box center [283, 258] width 29 height 3
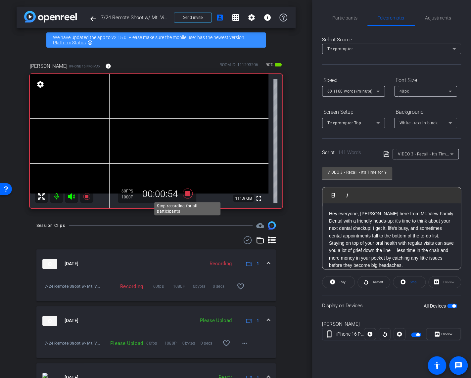
click at [187, 193] on icon at bounding box center [187, 194] width 10 height 10
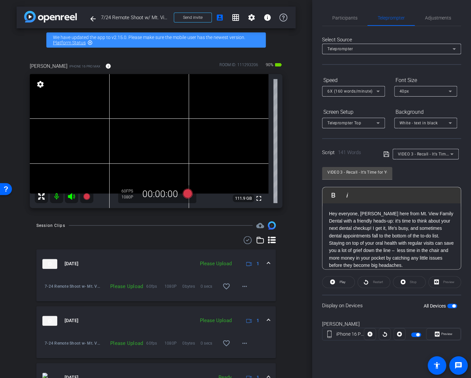
click at [162, 222] on div "Session Clips cloud_upload" at bounding box center [155, 225] width 239 height 8
click at [187, 193] on icon at bounding box center [187, 194] width 10 height 10
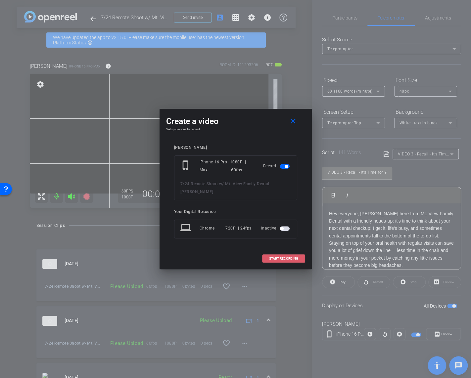
click at [289, 257] on span "START RECORDING" at bounding box center [283, 258] width 29 height 3
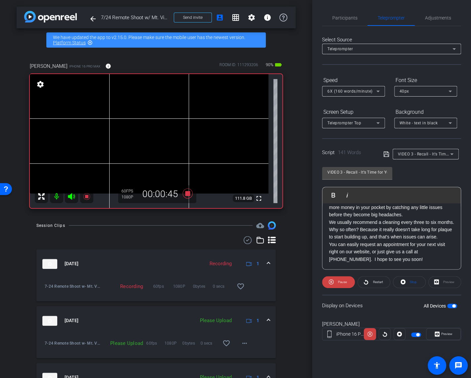
scroll to position [57, 0]
click at [186, 195] on icon at bounding box center [187, 194] width 10 height 10
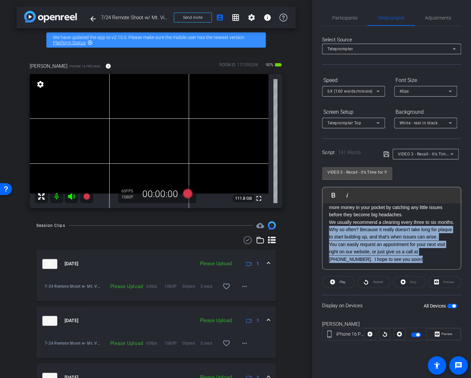
drag, startPoint x: 328, startPoint y: 231, endPoint x: 390, endPoint y: 263, distance: 69.6
click at [340, 263] on div "Hey everyone, Amy here from Mt. View Family Dental with a friendly heads-up: it…" at bounding box center [391, 211] width 138 height 117
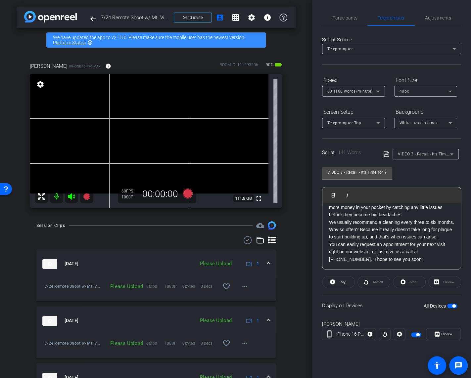
click at [326, 229] on div "Hey everyone, Amy here from Mt. View Family Dental with a friendly heads-up: it…" at bounding box center [391, 211] width 138 height 117
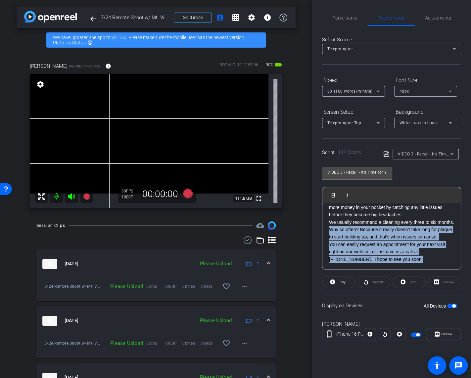
drag, startPoint x: 326, startPoint y: 229, endPoint x: 390, endPoint y: 264, distance: 73.1
click at [340, 264] on div "Hey everyone, Amy here from Mt. View Family Dental with a friendly heads-up: it…" at bounding box center [391, 211] width 138 height 117
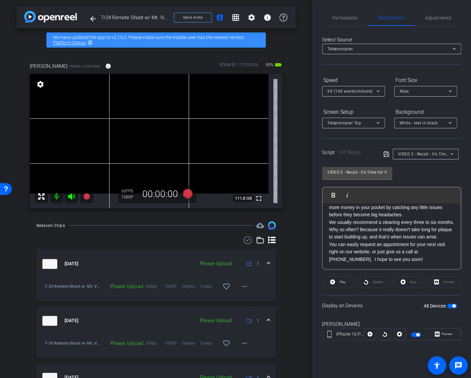
click at [340, 233] on p "Why so often? Because it really doesn't take long for plaque to start building …" at bounding box center [391, 233] width 125 height 15
click at [340, 225] on p "We usually recommend a cleaning every three to six months." at bounding box center [391, 222] width 125 height 7
click at [326, 230] on div "Hey everyone, Amy here from Mt. View Family Dental with a friendly heads-up: it…" at bounding box center [391, 211] width 138 height 117
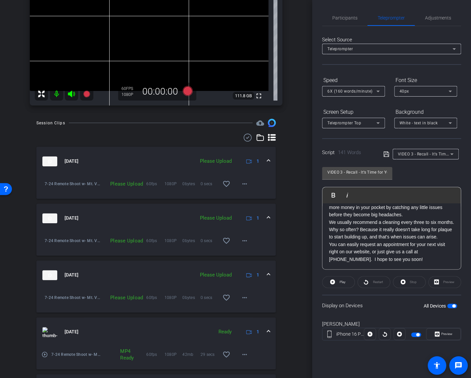
scroll to position [111, 0]
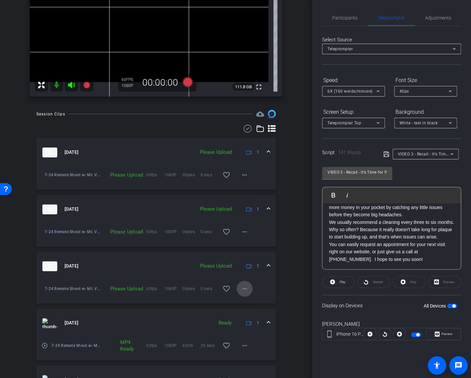
click at [244, 290] on mat-icon "more_horiz" at bounding box center [245, 289] width 8 height 8
click at [247, 300] on span "Upload" at bounding box center [255, 302] width 26 height 8
click at [243, 233] on mat-icon "more_horiz" at bounding box center [245, 232] width 8 height 8
click at [246, 244] on span "Upload" at bounding box center [255, 246] width 26 height 8
click at [243, 173] on mat-icon "more_horiz" at bounding box center [245, 175] width 8 height 8
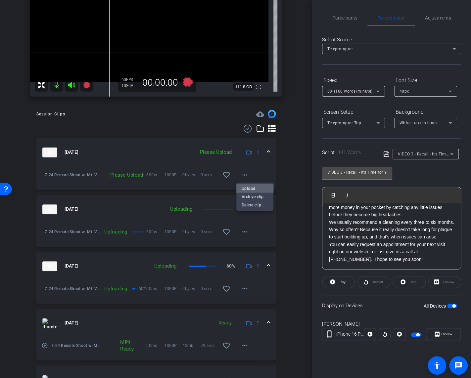
click at [246, 186] on span "Upload" at bounding box center [255, 189] width 26 height 8
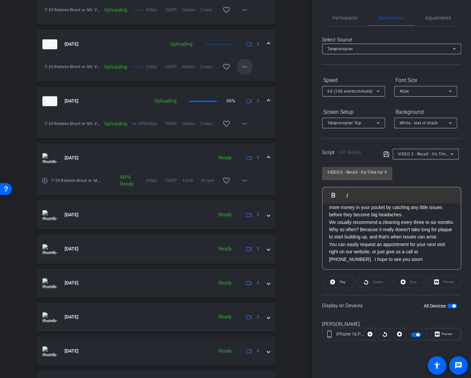
scroll to position [0, 0]
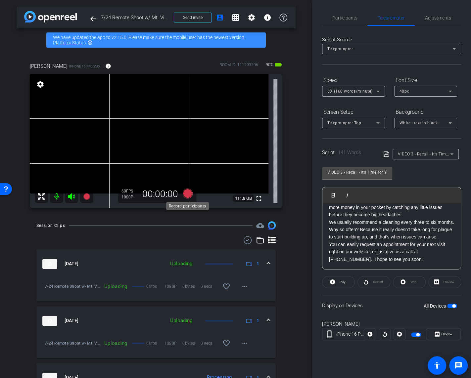
click at [190, 194] on icon at bounding box center [187, 194] width 10 height 10
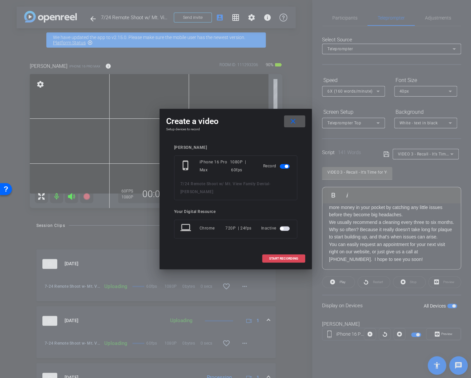
click at [290, 257] on span at bounding box center [283, 259] width 42 height 16
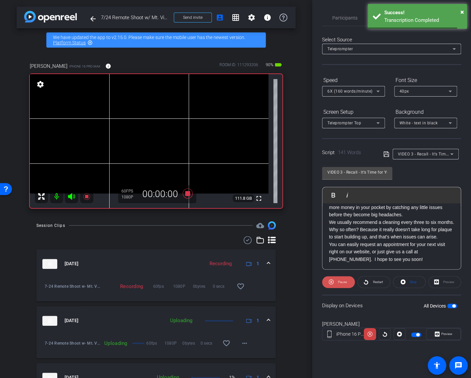
click at [338, 284] on span "Pause" at bounding box center [342, 282] width 9 height 4
click at [329, 230] on p "Why so often? Because it really doesn't take long for plaque to start building …" at bounding box center [391, 233] width 125 height 15
click at [335, 195] on span "Play" at bounding box center [337, 195] width 10 height 6
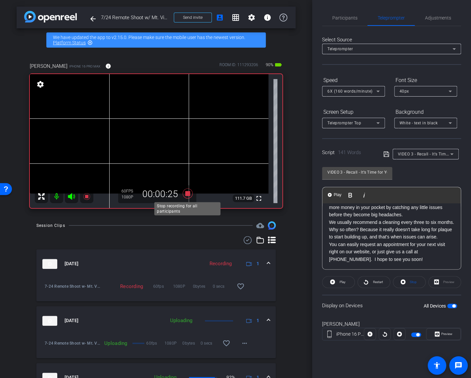
click at [186, 195] on icon at bounding box center [187, 194] width 10 height 10
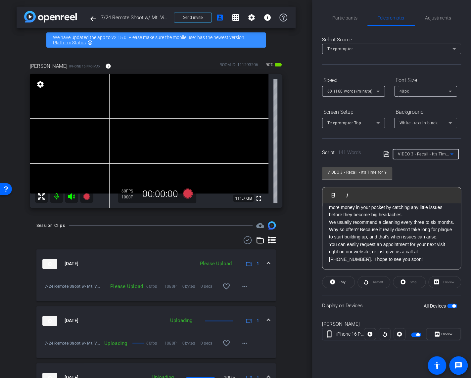
click at [340, 152] on span "VIDEO 3 - Recall - It’s Time for Your Next Appointment - Amy, RDH" at bounding box center [473, 153] width 150 height 5
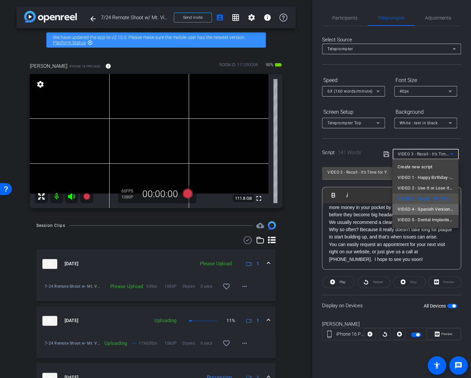
click at [340, 208] on span "VIDEO 4 - Spanish Version - Recall - It’s Time for Your Next Appointment - Kisn…" at bounding box center [425, 209] width 56 height 8
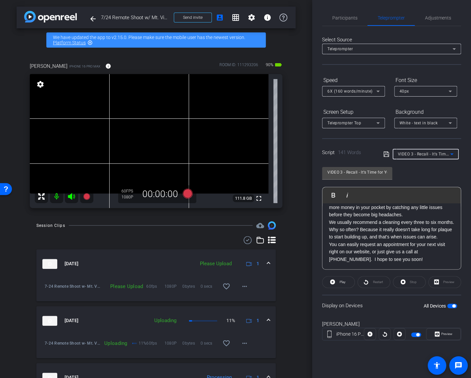
type input "VIDEO 4 - Spanish Version - Recall - It’s Time for Your Next Appointment - Kisn…"
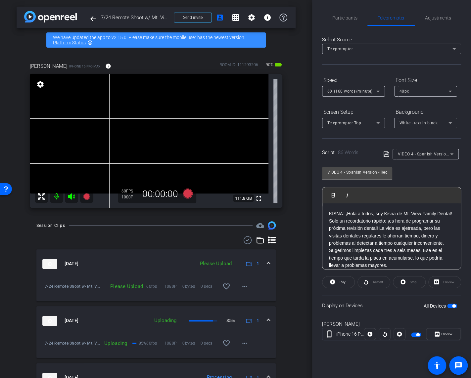
click at [340, 262] on p "Sugerimos limpiezas cada tres a seis meses. Ese es el tiempo que tarda la placa…" at bounding box center [391, 258] width 125 height 22
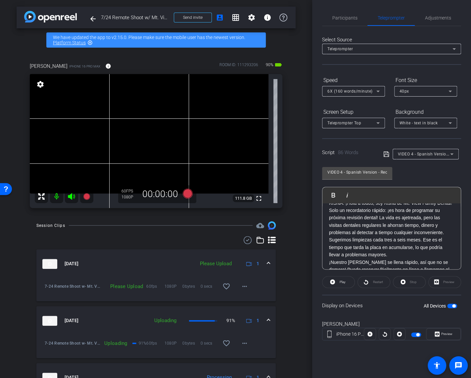
scroll to position [10, 0]
click at [243, 289] on mat-icon "more_horiz" at bounding box center [245, 287] width 8 height 8
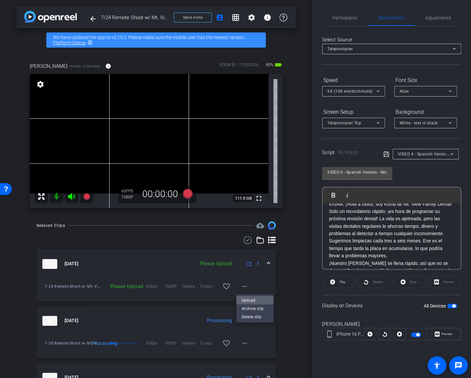
click at [248, 301] on span "Upload" at bounding box center [255, 300] width 26 height 8
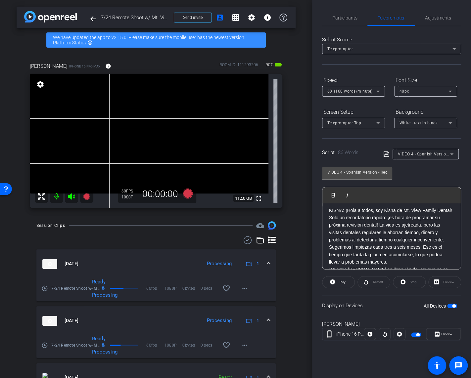
scroll to position [0, 0]
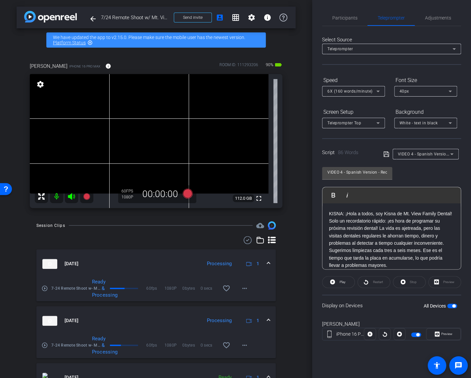
click at [329, 218] on p "Solo un recordatorio rápido: ¡es hora de programar su próxima revisión dental! …" at bounding box center [391, 232] width 125 height 30
click at [327, 214] on div "KISNA: ¡Hola a todos, soy Kisna de Mt. View Family Dental! Solo un recordatorio…" at bounding box center [391, 250] width 138 height 95
click at [340, 333] on span "button" at bounding box center [417, 334] width 3 height 3
click at [340, 333] on span "button" at bounding box center [416, 334] width 10 height 5
click at [340, 243] on p "Solo un recordatorio rápido: ¡es hora de programar su próxima revisión dental! …" at bounding box center [391, 232] width 125 height 30
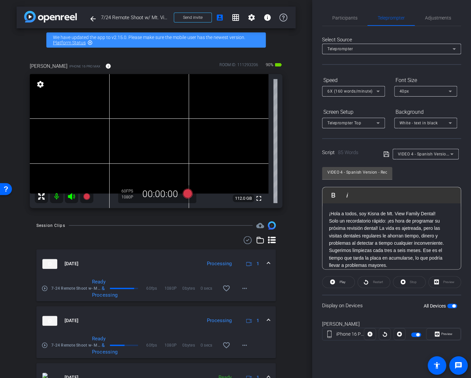
scroll to position [22, 0]
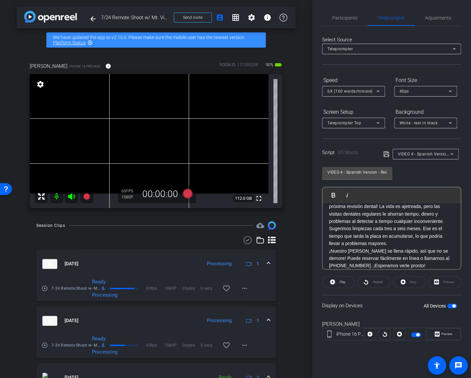
click at [340, 156] on icon at bounding box center [385, 154] width 5 height 5
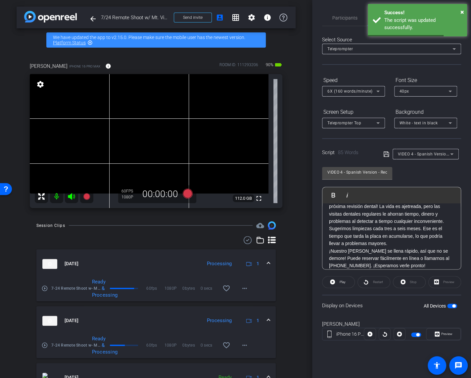
click at [340, 336] on span "button" at bounding box center [416, 334] width 10 height 5
click at [340, 335] on span "button" at bounding box center [416, 334] width 10 height 5
click at [340, 335] on span "Preview" at bounding box center [446, 334] width 11 height 4
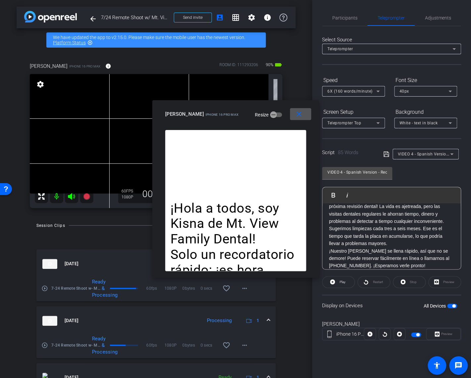
click at [301, 117] on mat-icon "close" at bounding box center [299, 114] width 8 height 8
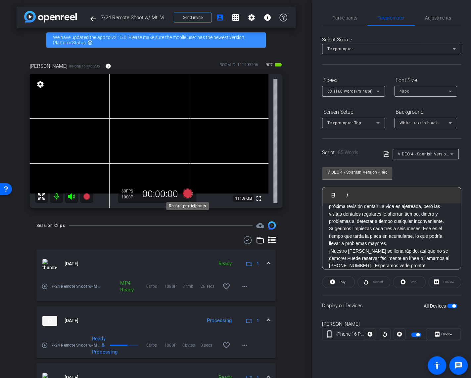
click at [188, 195] on icon at bounding box center [187, 194] width 10 height 10
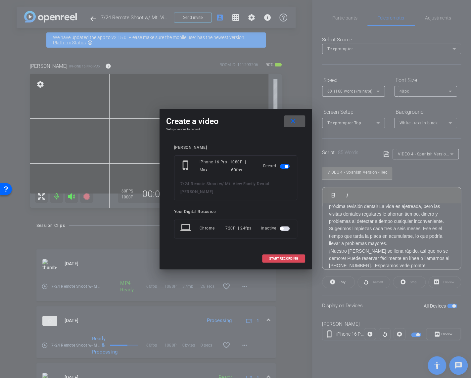
click at [279, 257] on span "START RECORDING" at bounding box center [283, 258] width 29 height 3
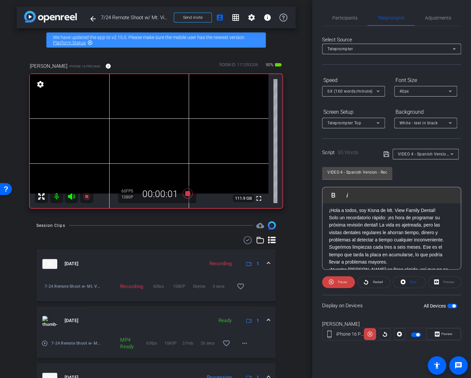
scroll to position [0, 0]
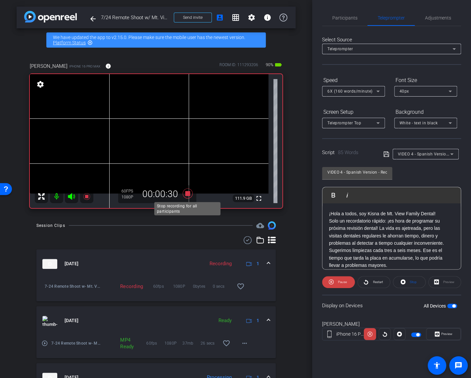
click at [185, 191] on icon at bounding box center [188, 194] width 16 height 12
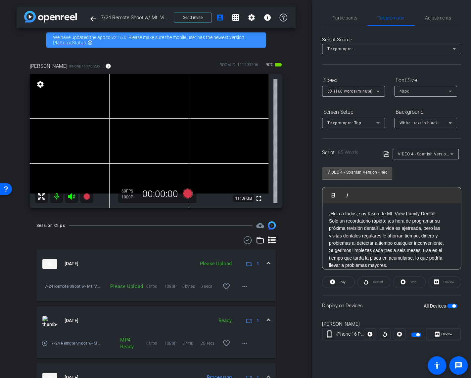
click at [327, 213] on div "¡Hola a todos, soy Kisna de Mt. View Family Dental! Solo un recordatorio rápido…" at bounding box center [391, 250] width 138 height 95
click at [329, 212] on p "¡Hola a todos, soy Kisna de Mt. View Family Dental!" at bounding box center [391, 213] width 125 height 7
click at [189, 194] on icon at bounding box center [187, 194] width 10 height 10
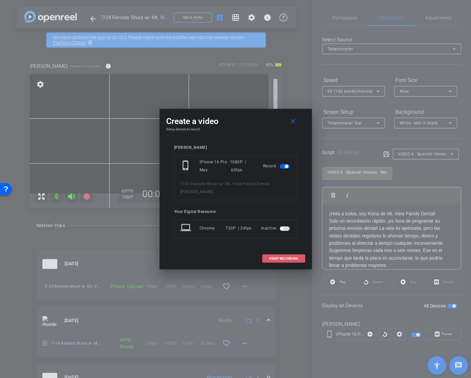
click at [284, 251] on span at bounding box center [283, 259] width 42 height 16
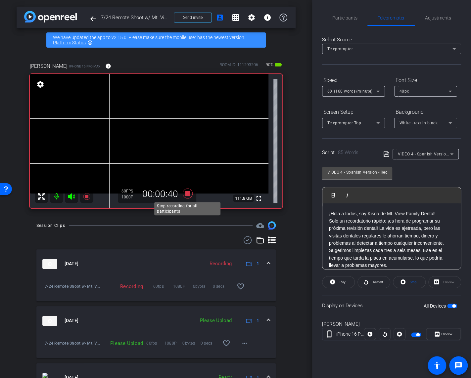
click at [187, 194] on icon at bounding box center [187, 194] width 10 height 10
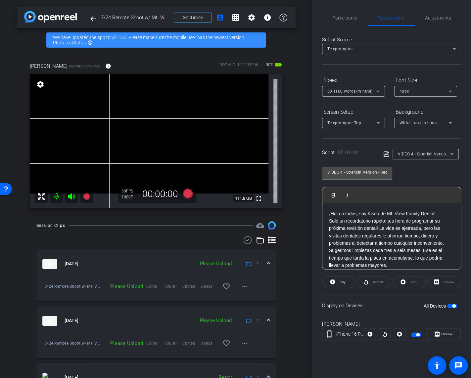
click at [328, 214] on div "¡Hola a todos, soy Kisna de Mt. View Family Dental! Solo un recordatorio rápido…" at bounding box center [391, 250] width 138 height 95
click at [187, 194] on icon at bounding box center [187, 194] width 10 height 10
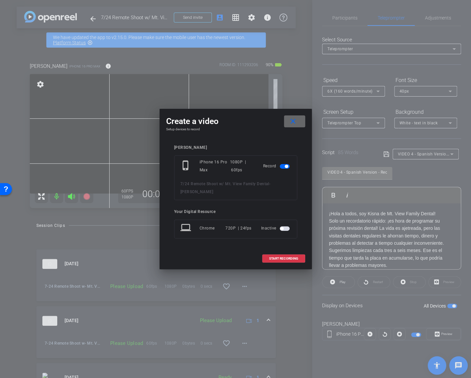
click at [293, 122] on mat-icon "close" at bounding box center [293, 121] width 8 height 8
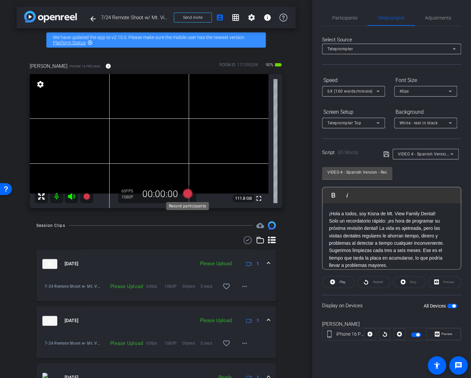
click at [187, 195] on icon at bounding box center [187, 194] width 10 height 10
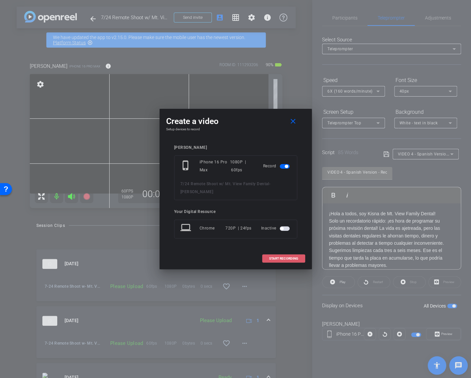
click at [288, 257] on span at bounding box center [283, 259] width 42 height 16
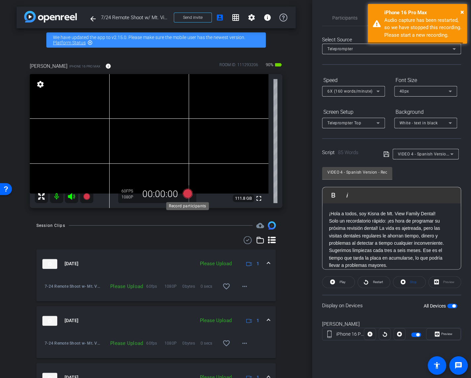
click at [188, 195] on icon at bounding box center [187, 194] width 10 height 10
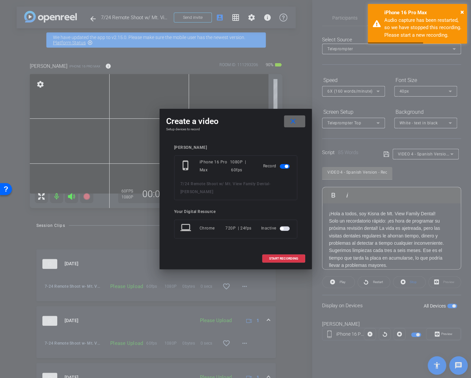
click at [295, 125] on mat-icon "close" at bounding box center [293, 121] width 8 height 8
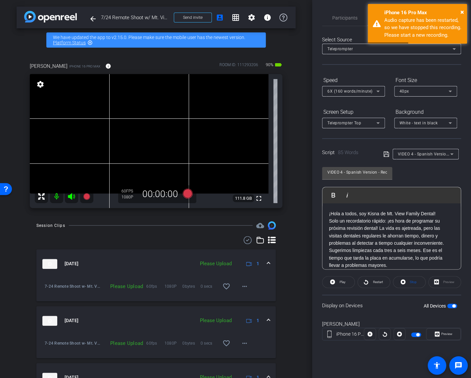
scroll to position [7, 0]
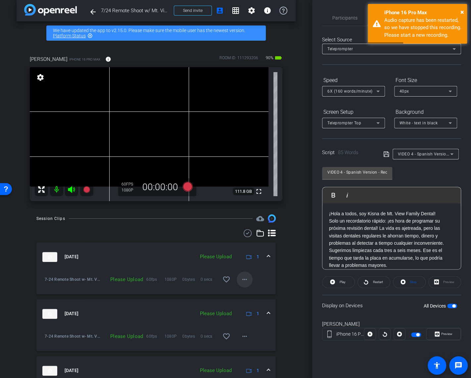
click at [243, 278] on mat-icon "more_horiz" at bounding box center [245, 280] width 8 height 8
click at [248, 293] on span "Upload" at bounding box center [255, 293] width 26 height 8
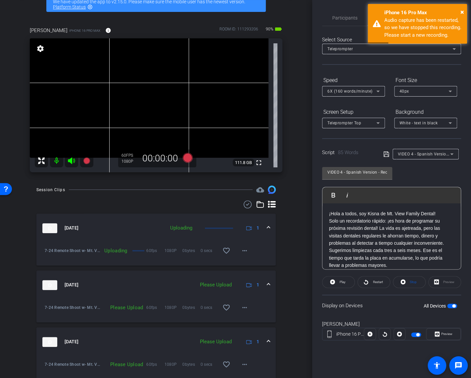
scroll to position [74, 0]
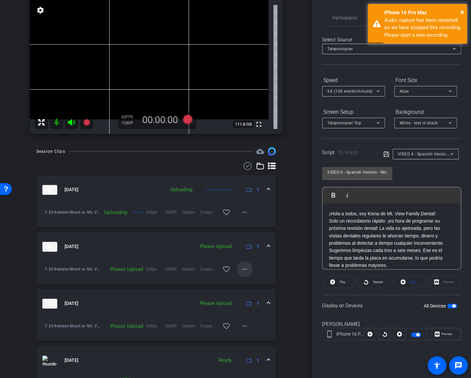
click at [246, 270] on mat-icon "more_horiz" at bounding box center [245, 269] width 8 height 8
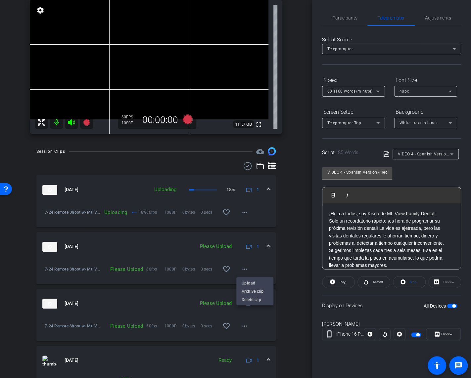
click at [243, 270] on div at bounding box center [235, 189] width 471 height 378
click at [245, 270] on mat-icon "more_horiz" at bounding box center [245, 269] width 8 height 8
click at [255, 285] on span "Upload" at bounding box center [255, 283] width 26 height 8
click at [243, 327] on mat-icon "more_horiz" at bounding box center [245, 326] width 8 height 8
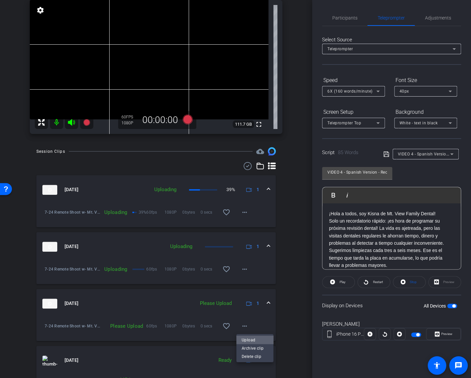
click at [256, 336] on span "Upload" at bounding box center [255, 340] width 26 height 8
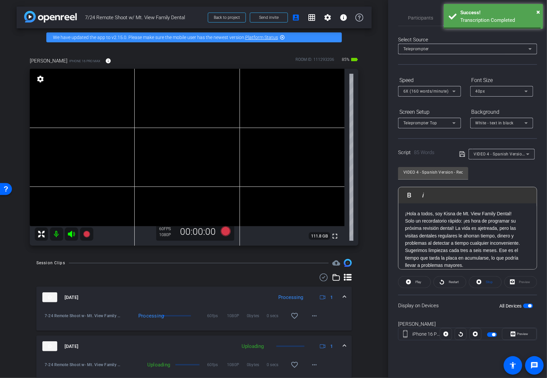
scroll to position [19, 0]
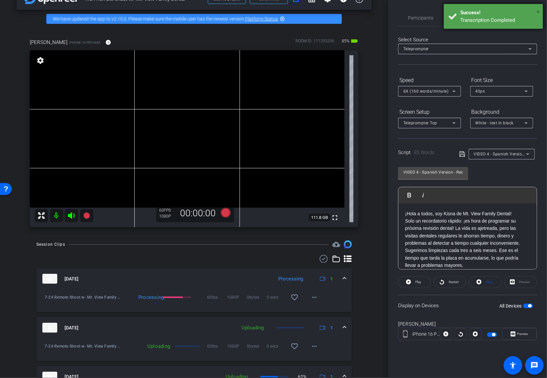
click at [340, 12] on span "×" at bounding box center [538, 12] width 4 height 8
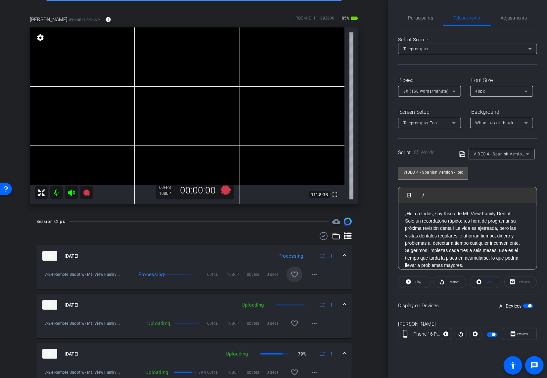
scroll to position [61, 0]
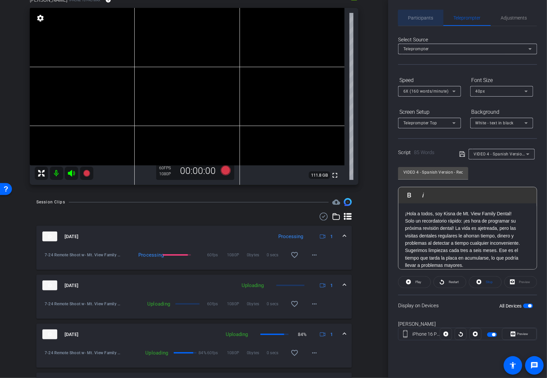
click at [340, 18] on span "Participants" at bounding box center [420, 18] width 25 height 5
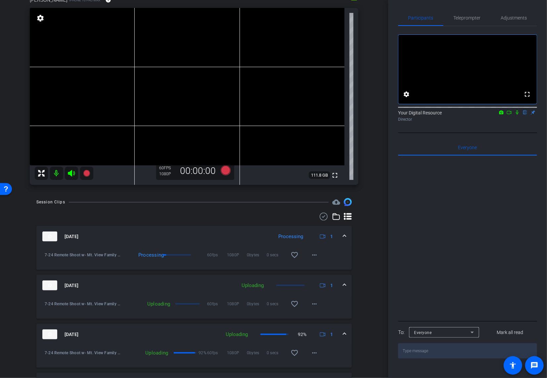
click at [340, 115] on icon at bounding box center [509, 112] width 5 height 5
click at [340, 115] on icon at bounding box center [524, 112] width 5 height 5
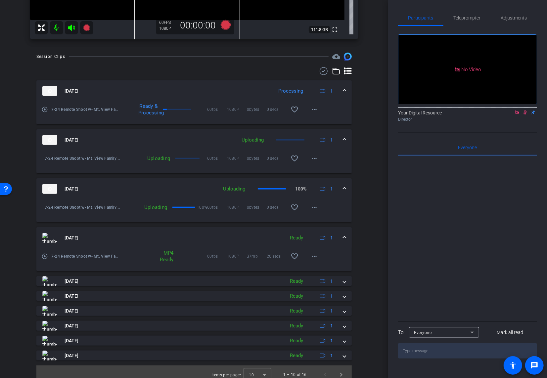
scroll to position [212, 0]
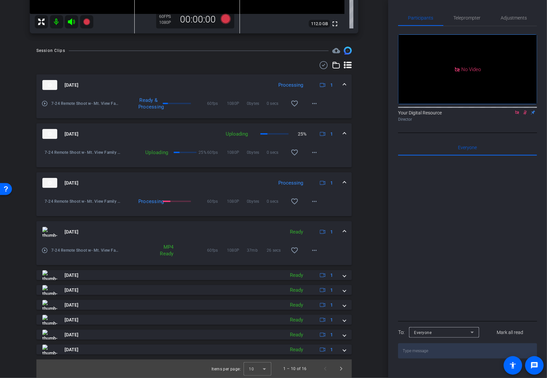
click at [75, 22] on icon at bounding box center [71, 22] width 7 height 7
click at [58, 22] on mat-icon at bounding box center [56, 21] width 13 height 13
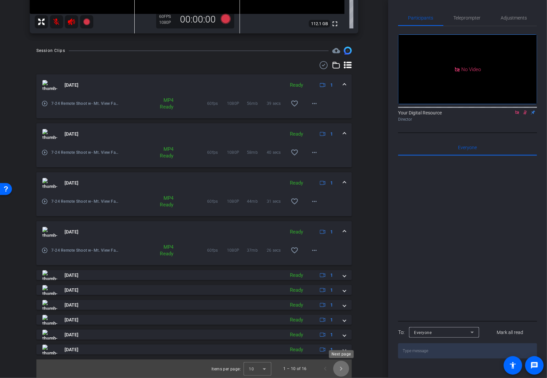
click at [340, 369] on span "Next page" at bounding box center [341, 369] width 16 height 16
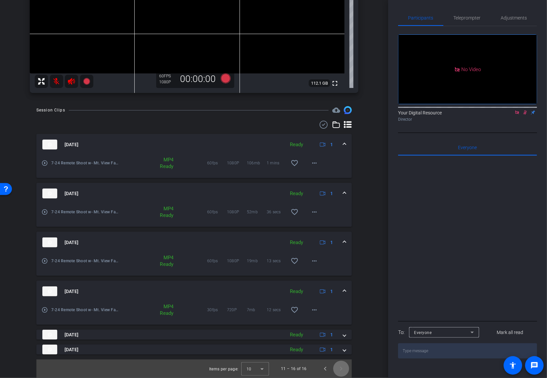
click at [340, 369] on span "Next page" at bounding box center [341, 369] width 16 height 16
click at [326, 369] on span "Previous page" at bounding box center [325, 369] width 16 height 16
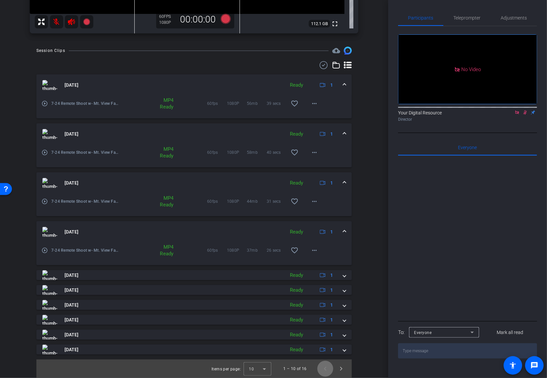
scroll to position [0, 0]
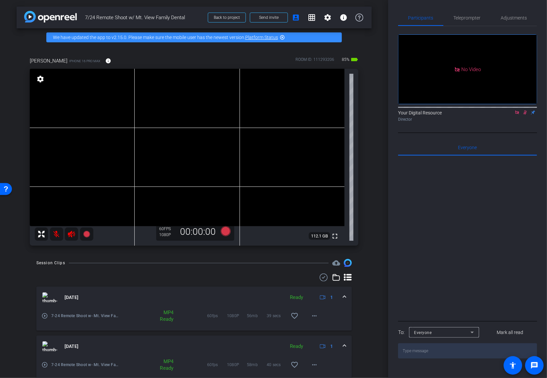
click at [340, 115] on icon at bounding box center [524, 112] width 5 height 5
click at [71, 237] on icon at bounding box center [71, 234] width 7 height 7
click at [59, 237] on mat-icon at bounding box center [56, 234] width 13 height 13
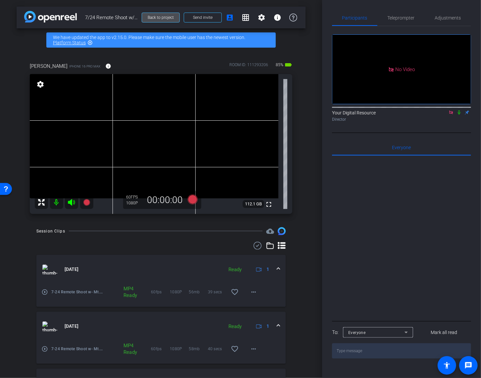
click at [153, 19] on span "Back to project" at bounding box center [161, 17] width 26 height 5
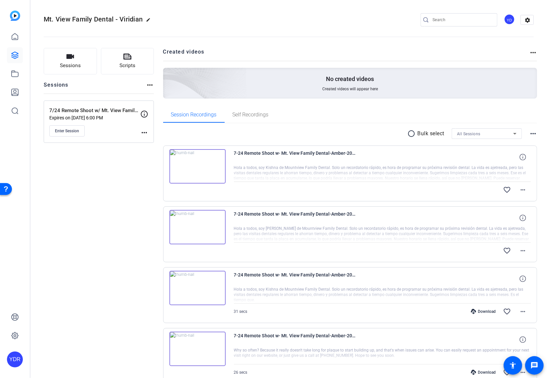
click at [193, 168] on img at bounding box center [197, 166] width 56 height 34
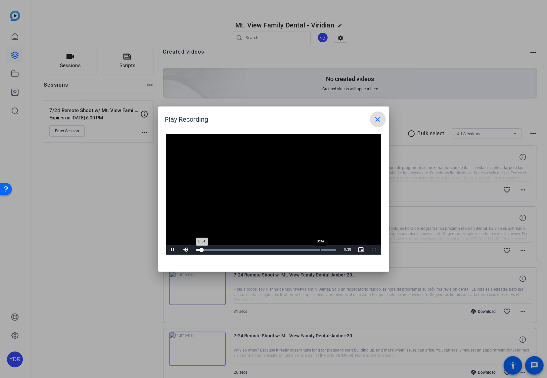
click at [320, 249] on div "Loaded : 100.00% 0:34 0:34" at bounding box center [266, 250] width 141 height 2
click at [329, 249] on div "0:37" at bounding box center [329, 250] width 0 height 2
click at [377, 116] on mat-icon "close" at bounding box center [378, 119] width 8 height 8
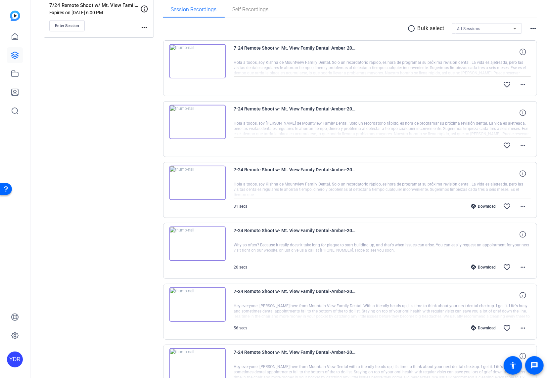
scroll to position [106, 0]
click at [196, 243] on img at bounding box center [197, 243] width 56 height 34
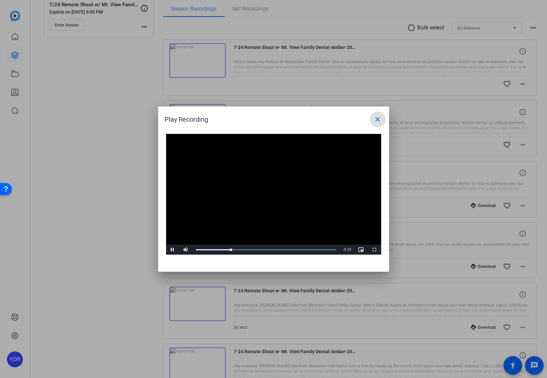
click at [284, 308] on div at bounding box center [273, 189] width 547 height 378
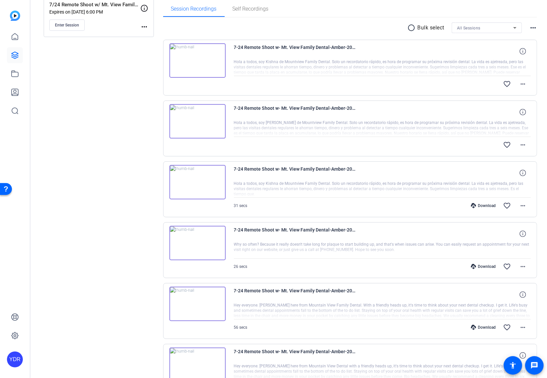
click at [192, 306] on img at bounding box center [197, 304] width 56 height 34
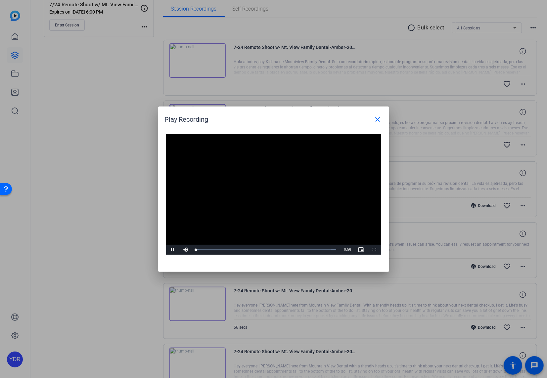
click at [266, 196] on video "Video Player" at bounding box center [273, 194] width 215 height 121
click at [318, 249] on div "0:49" at bounding box center [318, 250] width 0 height 2
click at [173, 250] on span "Video Player" at bounding box center [172, 250] width 13 height 0
click at [127, 260] on div at bounding box center [273, 189] width 547 height 378
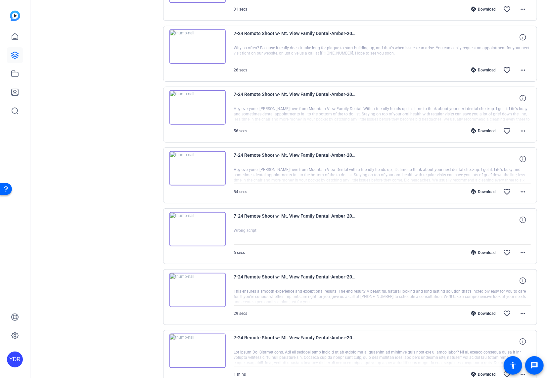
scroll to position [364, 0]
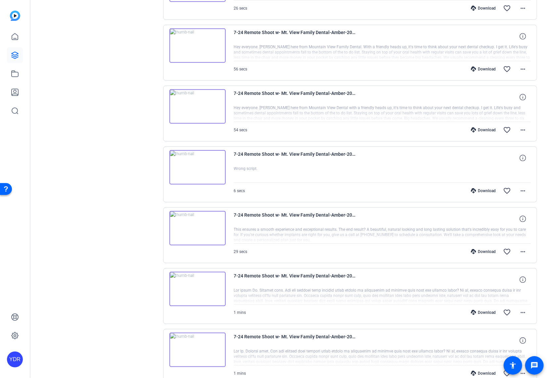
click at [192, 222] on img at bounding box center [197, 228] width 56 height 34
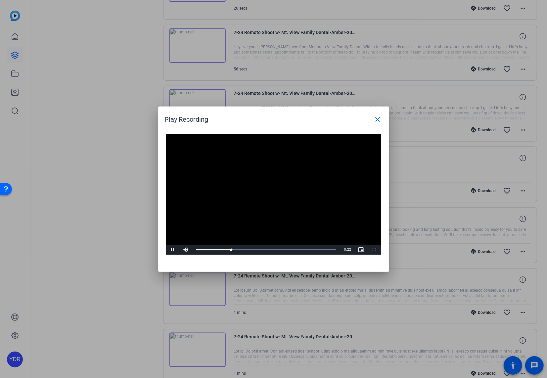
click at [295, 311] on div at bounding box center [273, 189] width 547 height 378
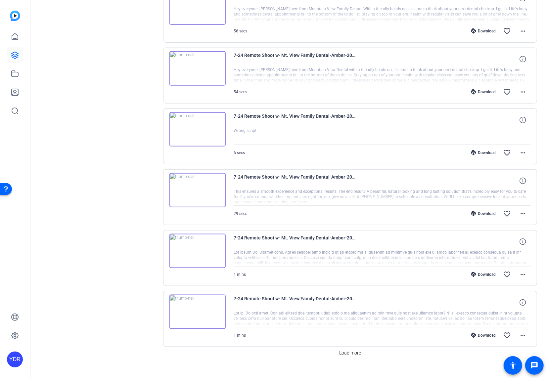
scroll to position [409, 0]
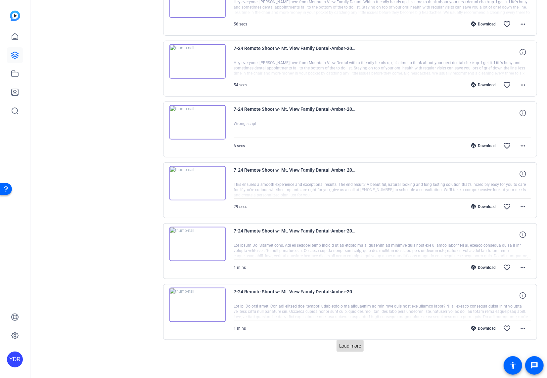
click at [347, 343] on span "Load more" at bounding box center [350, 346] width 22 height 7
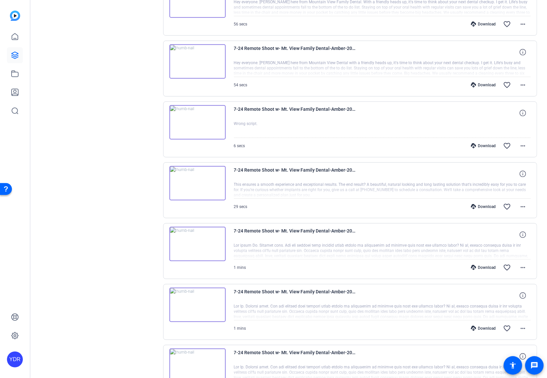
click at [191, 242] on img at bounding box center [197, 244] width 56 height 34
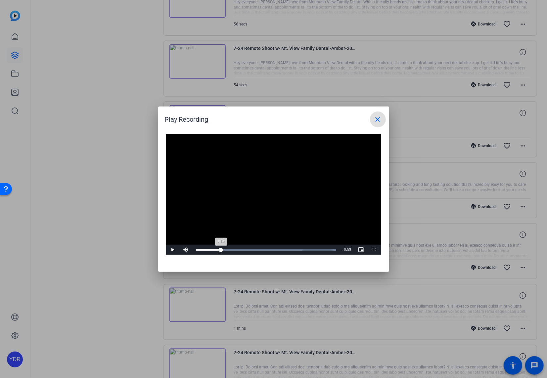
click at [221, 248] on div "Loaded : 100.00% 0:13 0:13" at bounding box center [266, 250] width 147 height 10
click at [251, 248] on div "Loaded : 100.00% 0:28 0:28" at bounding box center [266, 250] width 147 height 10
click at [402, 229] on div at bounding box center [273, 189] width 547 height 378
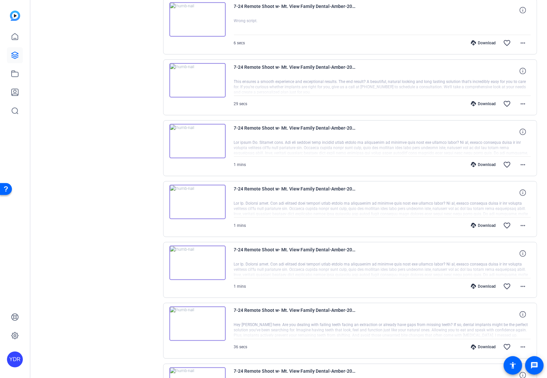
scroll to position [685, 0]
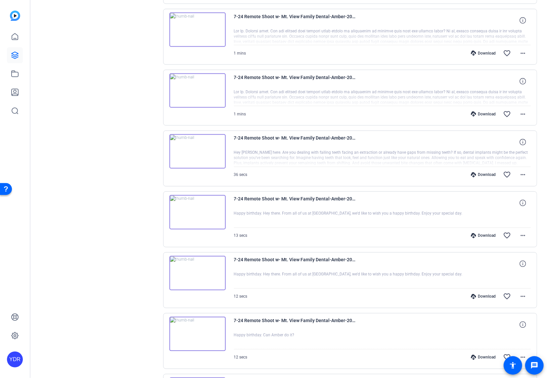
click at [194, 219] on img at bounding box center [197, 212] width 56 height 34
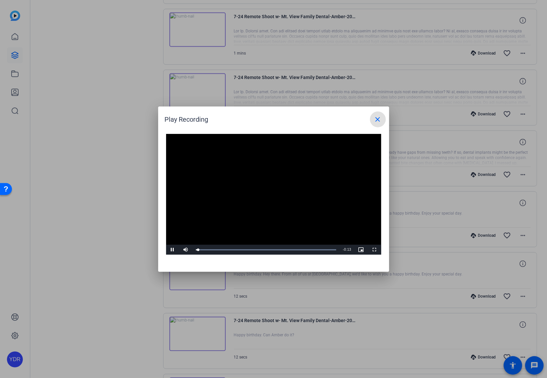
click at [258, 192] on video "Video Player" at bounding box center [273, 194] width 215 height 121
click at [172, 250] on span "Video Player" at bounding box center [172, 250] width 13 height 0
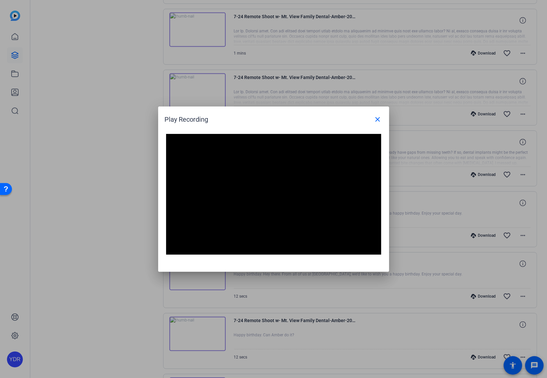
click at [111, 243] on div at bounding box center [273, 189] width 547 height 378
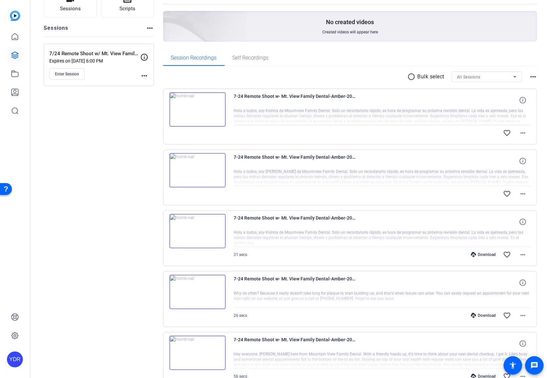
scroll to position [49, 0]
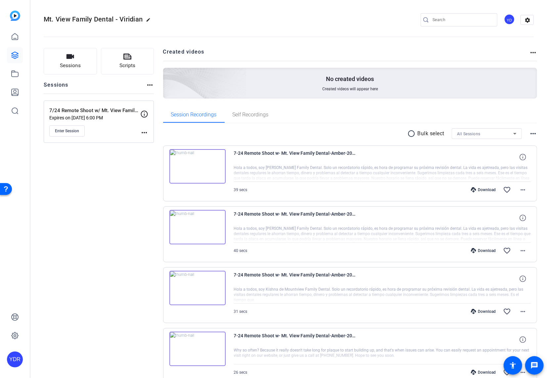
click at [205, 171] on img at bounding box center [197, 166] width 56 height 34
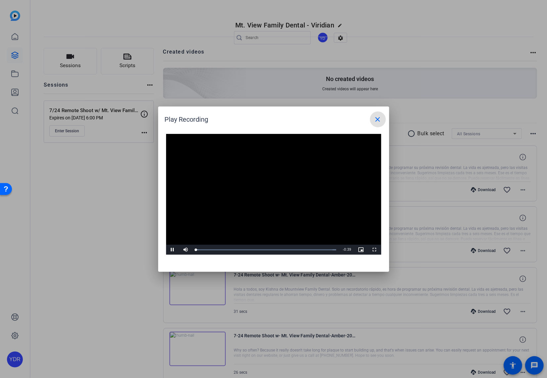
click at [265, 193] on video "Video Player" at bounding box center [273, 194] width 215 height 121
click at [174, 250] on span "Video Player" at bounding box center [172, 250] width 13 height 0
click at [212, 247] on div "Loaded : 100.00% 0:04 0:02" at bounding box center [266, 250] width 147 height 10
click at [249, 248] on div "Loaded : 100.00% 0:14 0:05" at bounding box center [266, 250] width 147 height 10
click at [286, 249] on div "0:24" at bounding box center [286, 250] width 0 height 2
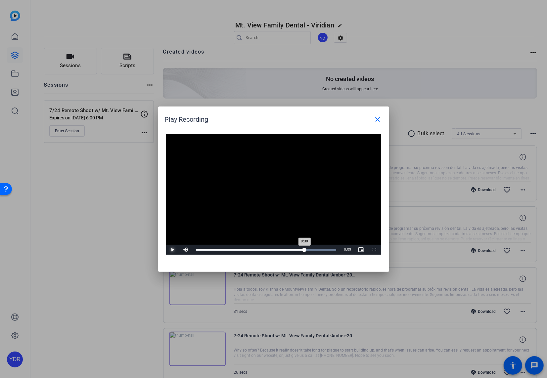
click at [305, 250] on div "Loaded : 100.00% 0:30 0:30" at bounding box center [266, 250] width 141 height 2
click at [302, 304] on div at bounding box center [273, 189] width 547 height 378
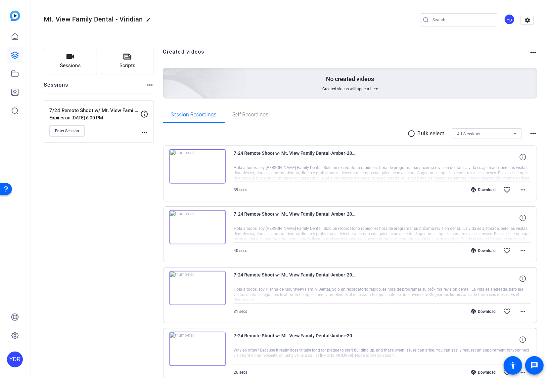
click at [215, 230] on img at bounding box center [197, 227] width 56 height 34
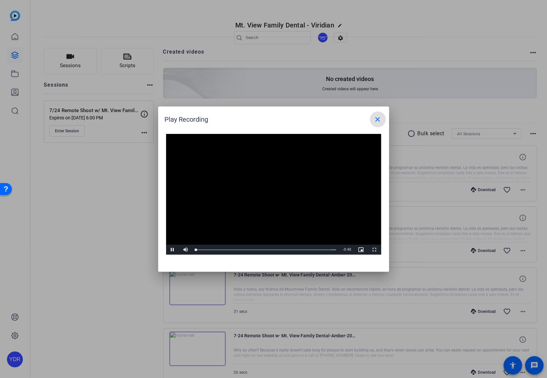
click at [262, 196] on video "Video Player" at bounding box center [273, 194] width 215 height 121
click at [308, 250] on div "Loaded : 100.00% 0:32 0:32" at bounding box center [266, 250] width 141 height 2
click at [172, 250] on span "Video Player" at bounding box center [172, 250] width 13 height 0
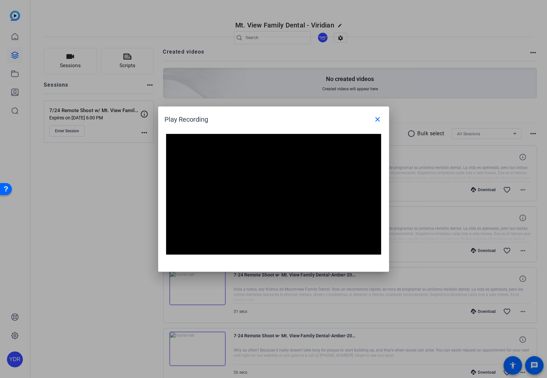
click at [137, 212] on div at bounding box center [273, 189] width 547 height 378
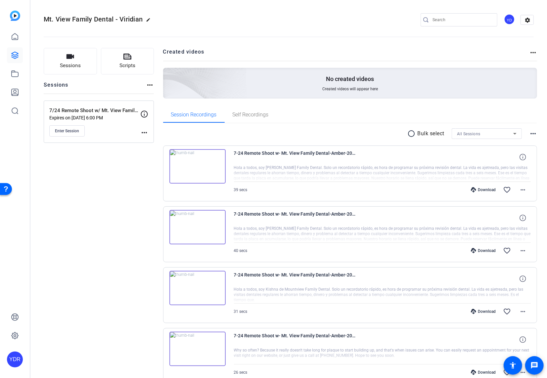
click at [199, 292] on img at bounding box center [197, 288] width 56 height 34
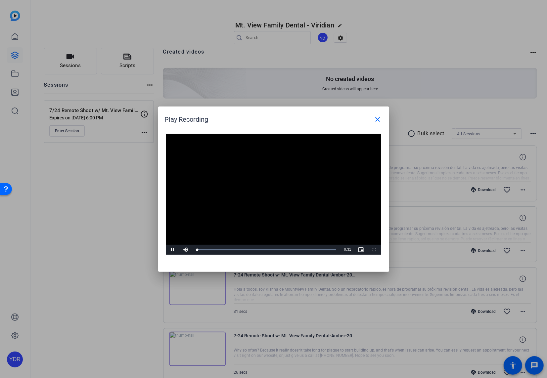
click at [275, 206] on video "Video Player" at bounding box center [273, 194] width 215 height 121
click at [308, 194] on video "Video Player" at bounding box center [273, 194] width 215 height 121
click at [381, 124] on span at bounding box center [378, 119] width 16 height 16
